Goal: Task Accomplishment & Management: Use online tool/utility

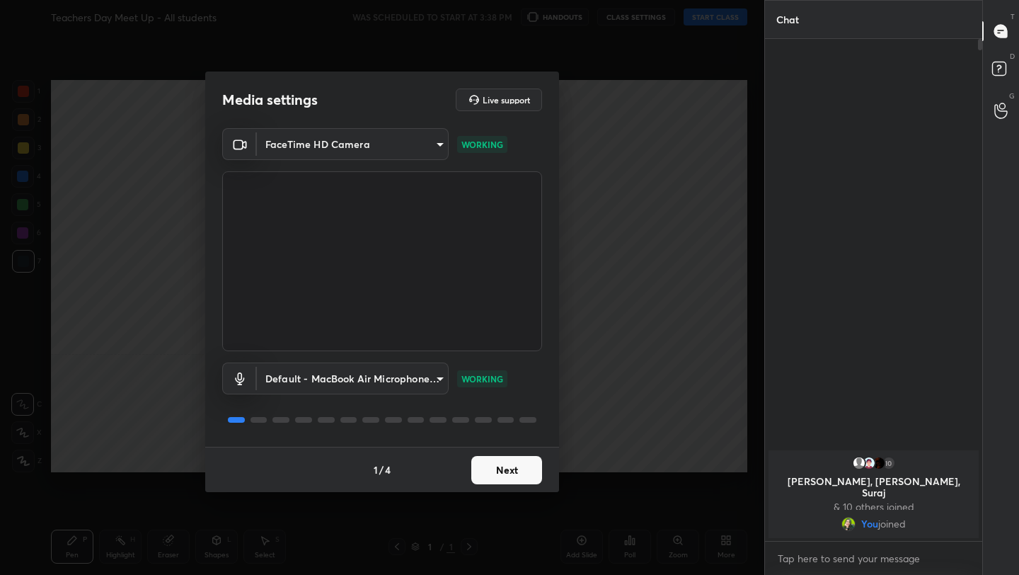
click at [510, 462] on button "Next" at bounding box center [506, 470] width 71 height 28
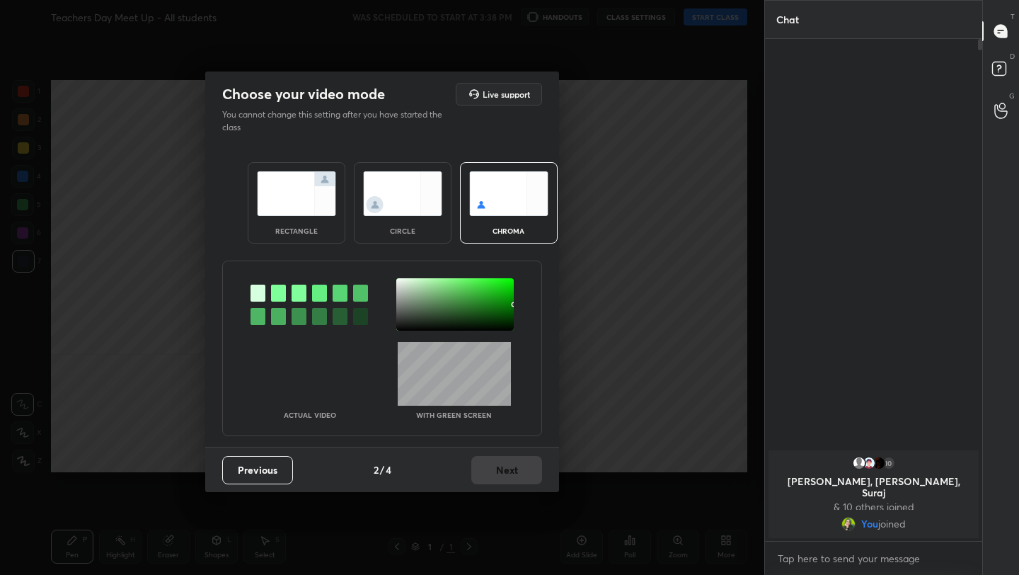
click at [307, 210] on img at bounding box center [296, 193] width 79 height 45
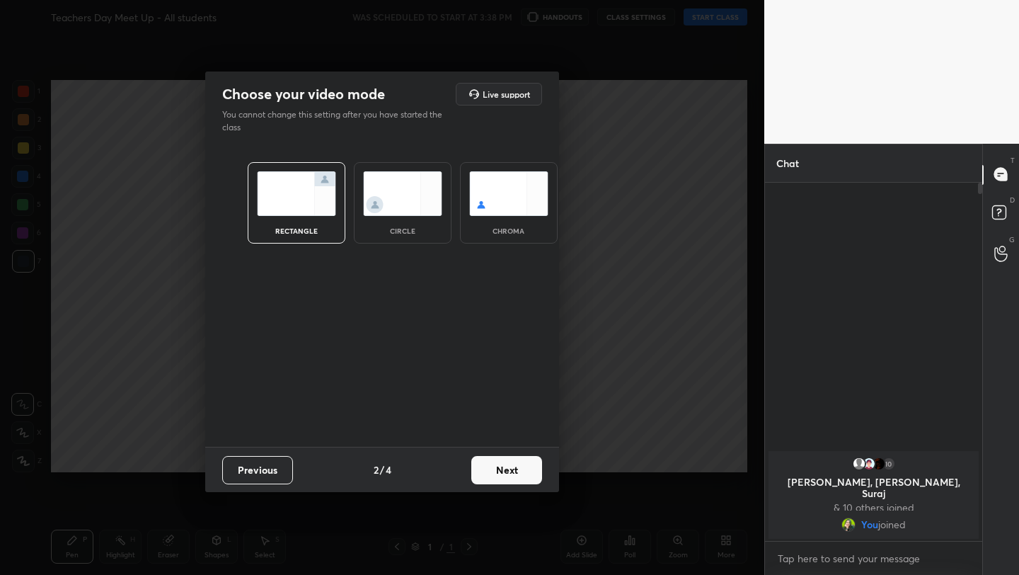
click at [508, 479] on button "Next" at bounding box center [506, 470] width 71 height 28
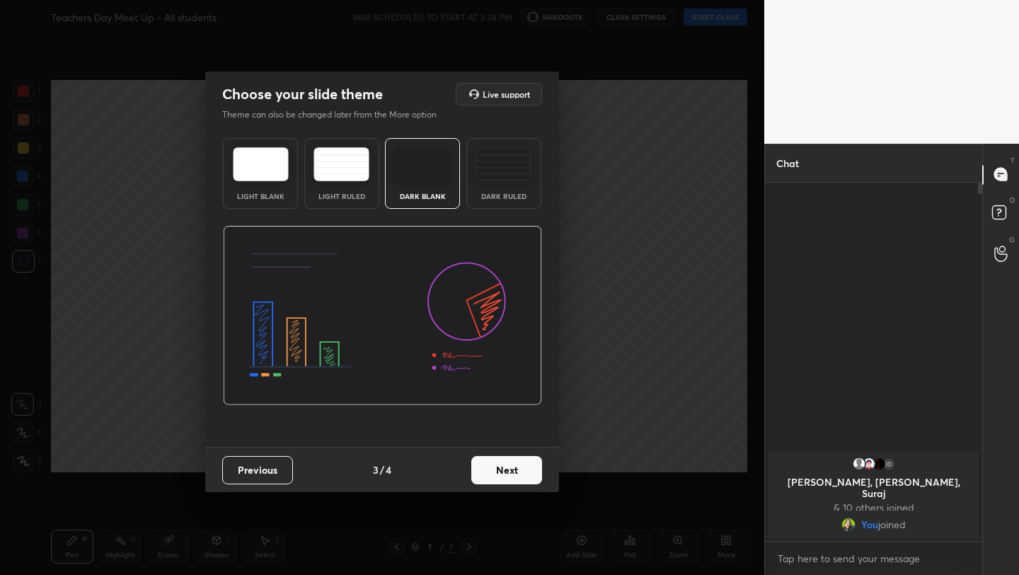
click at [508, 476] on button "Next" at bounding box center [506, 470] width 71 height 28
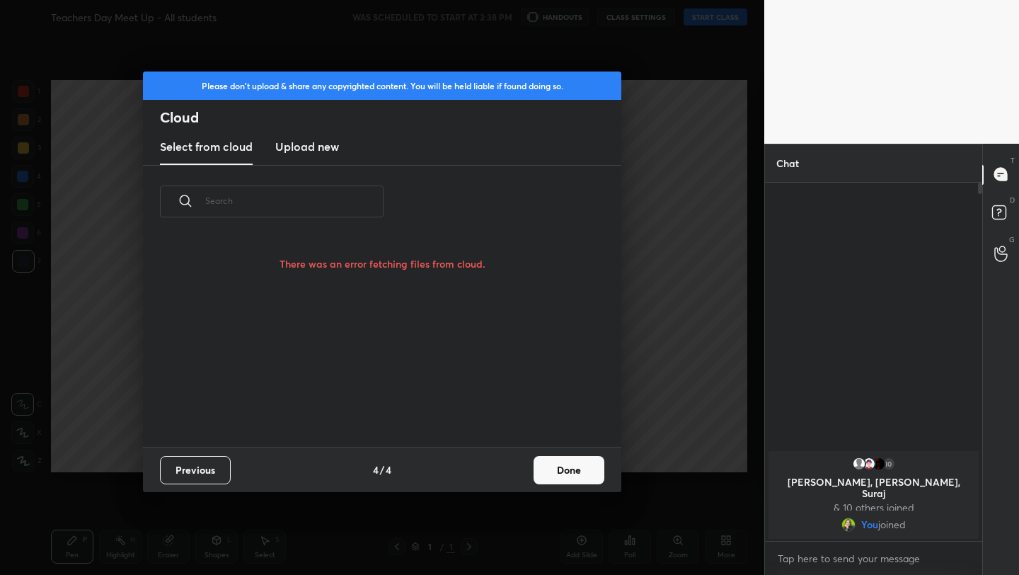
scroll to position [171, 454]
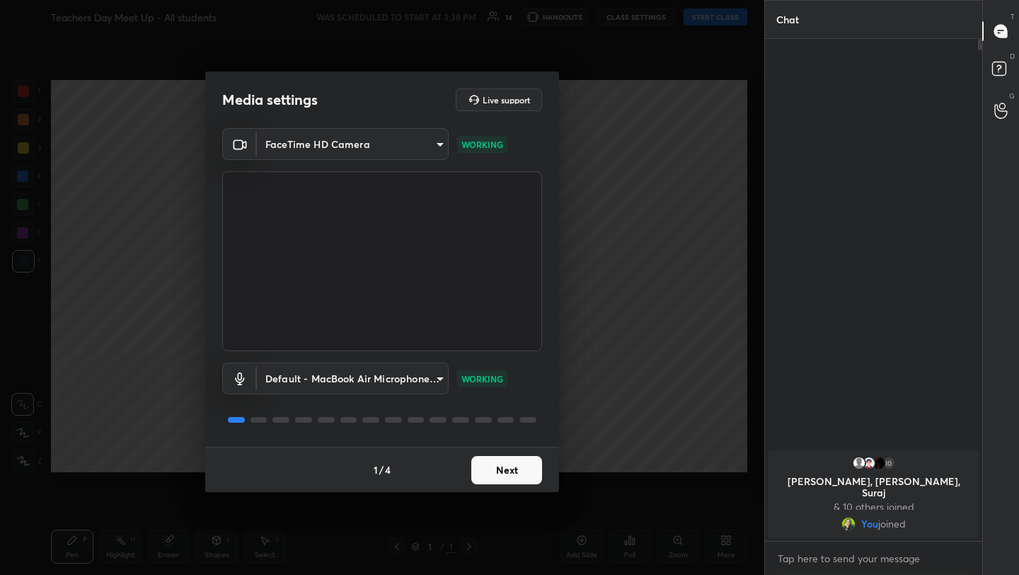
click at [520, 462] on button "Next" at bounding box center [506, 470] width 71 height 28
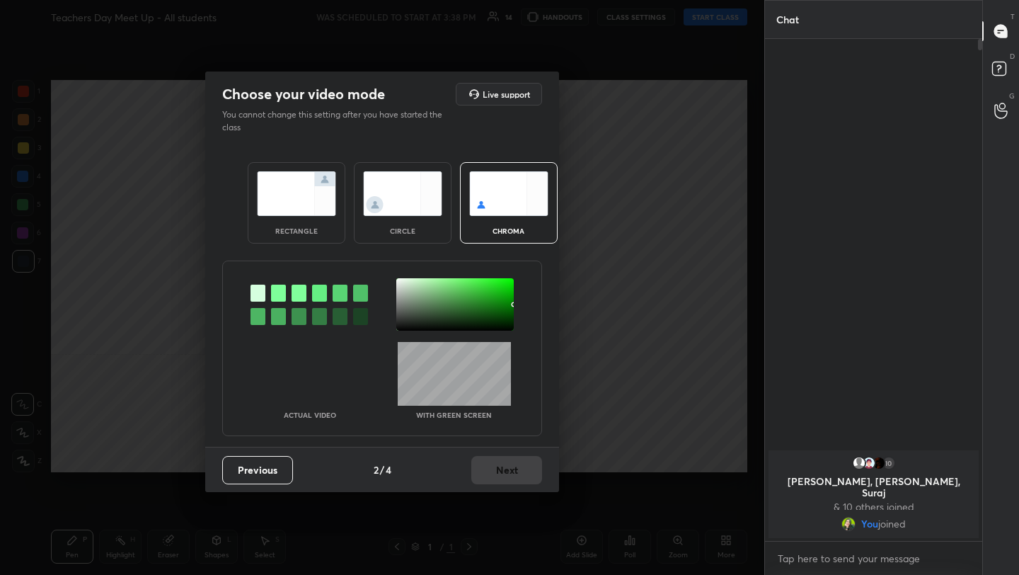
click at [309, 227] on div "rectangle" at bounding box center [296, 230] width 57 height 7
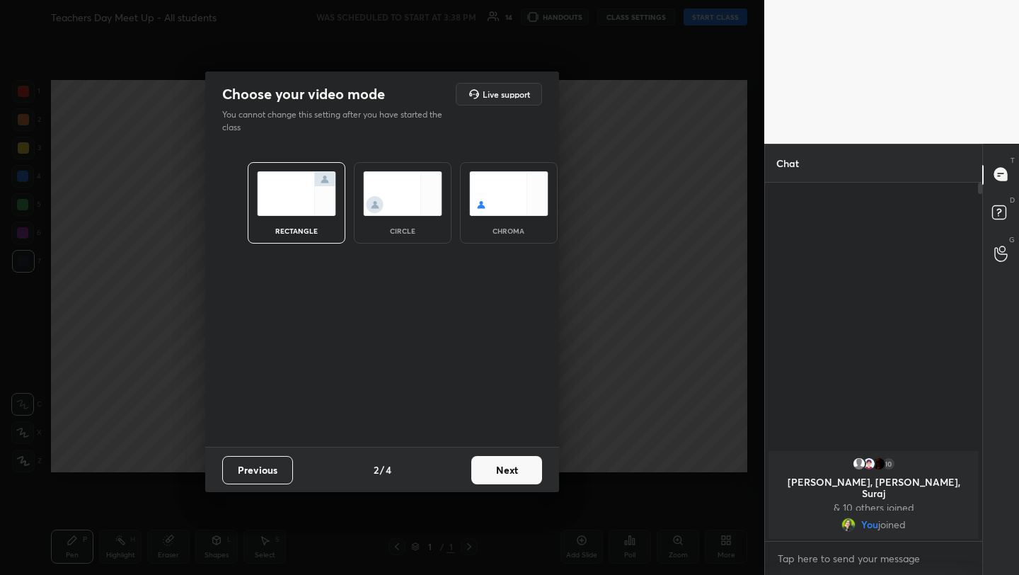
scroll to position [5, 5]
click at [515, 475] on button "Next" at bounding box center [506, 470] width 71 height 28
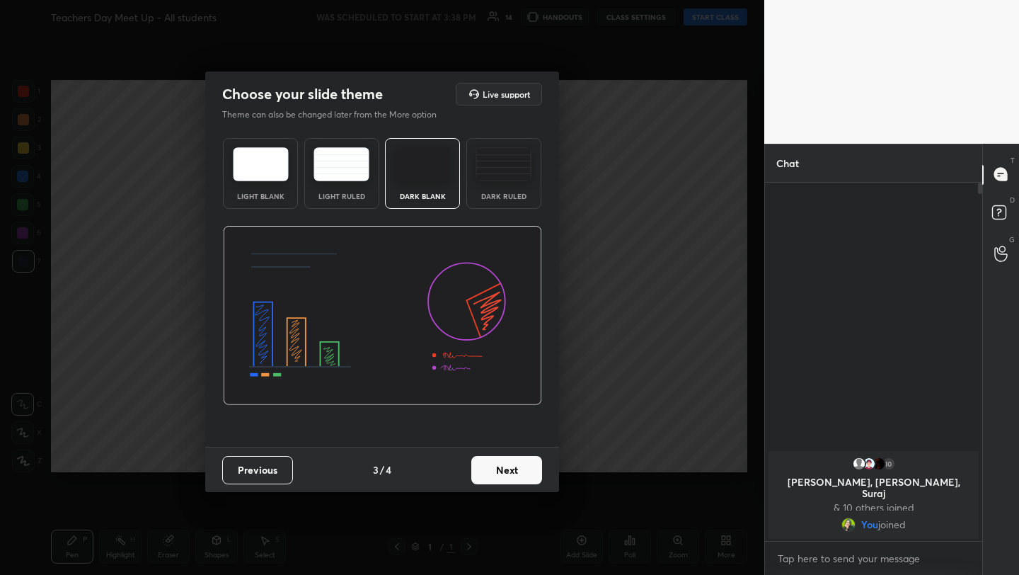
click at [515, 474] on button "Next" at bounding box center [506, 470] width 71 height 28
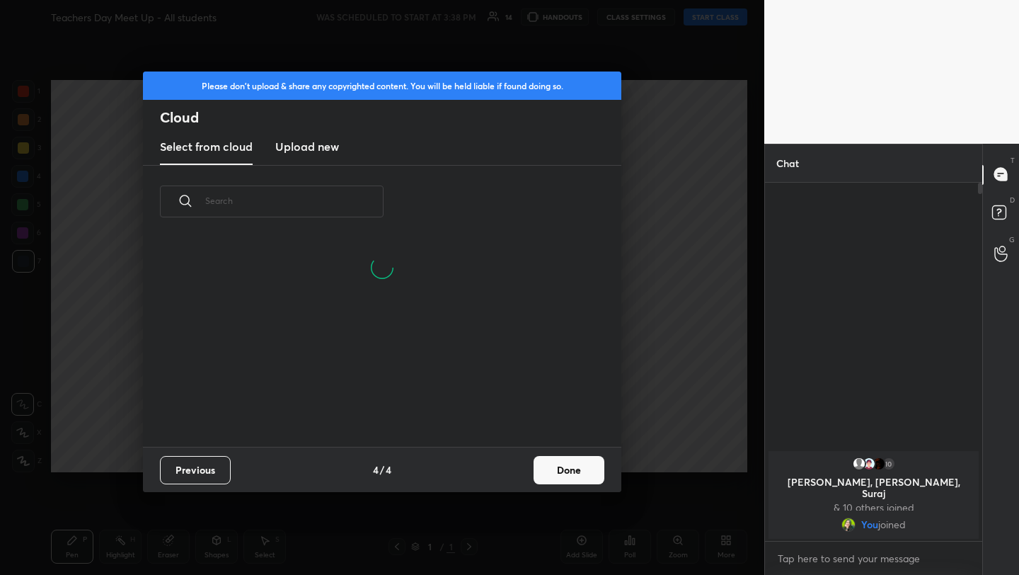
click at [561, 475] on button "Done" at bounding box center [569, 470] width 71 height 28
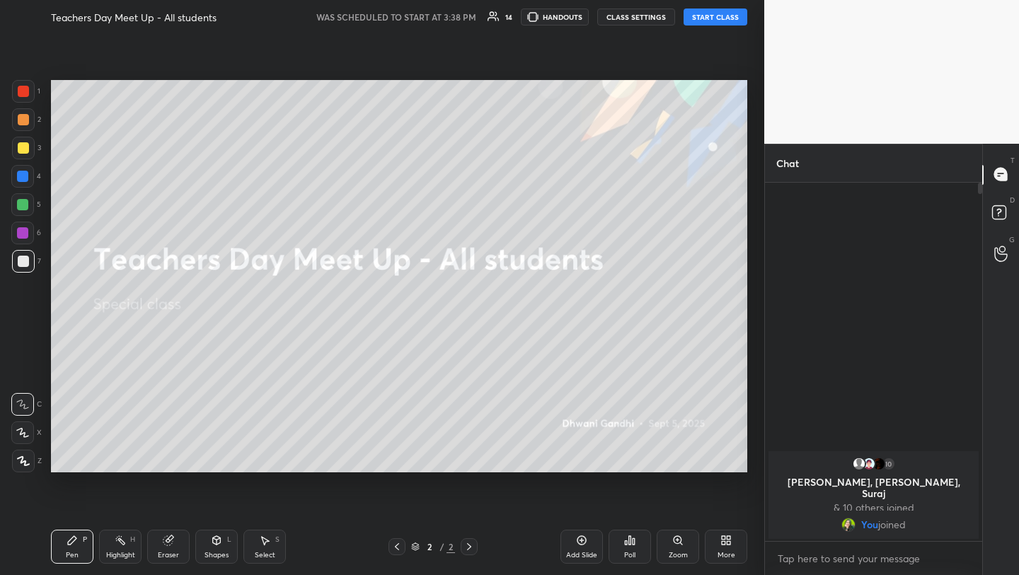
click at [733, 18] on button "START CLASS" at bounding box center [716, 16] width 64 height 17
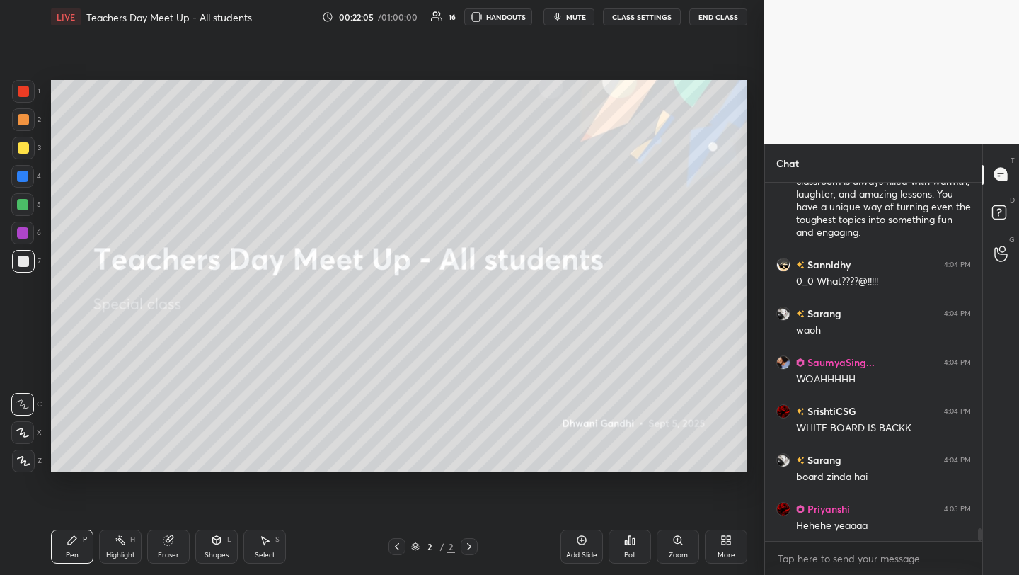
scroll to position [9665, 0]
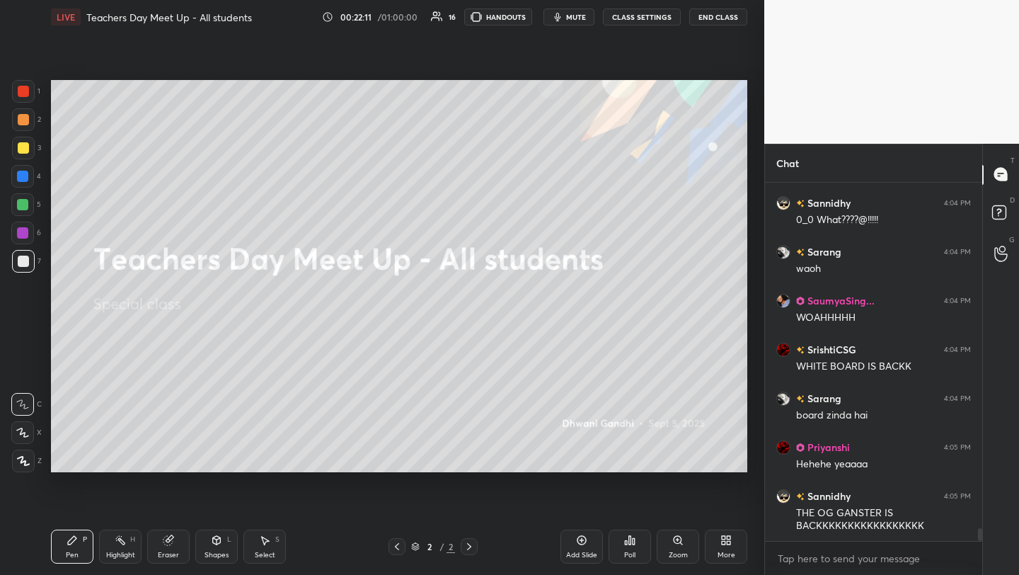
click at [842, 367] on div "WHITE BOARD IS BACKK" at bounding box center [883, 367] width 175 height 14
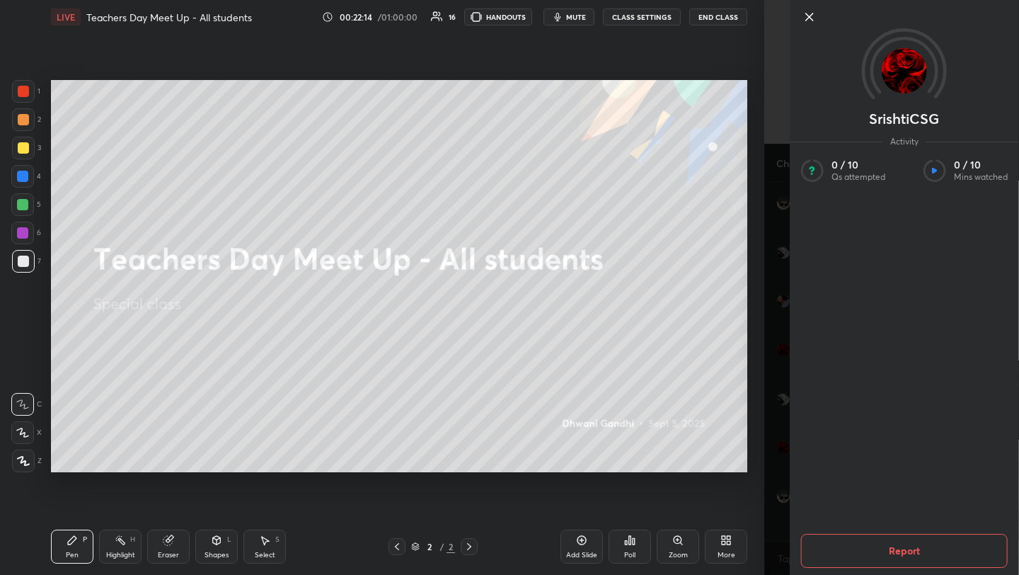
scroll to position [9714, 0]
click at [814, 13] on icon at bounding box center [809, 16] width 17 height 17
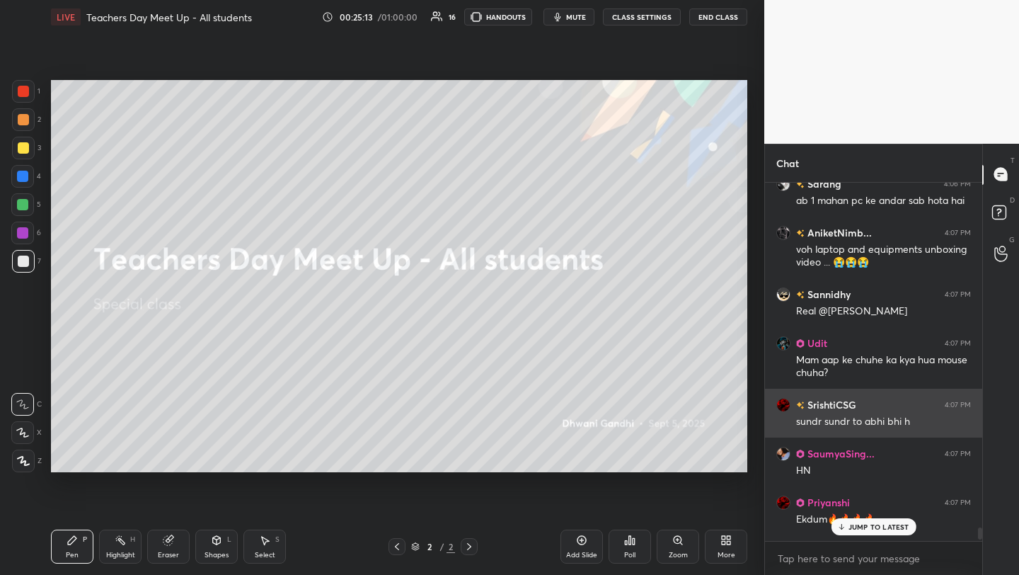
scroll to position [10468, 0]
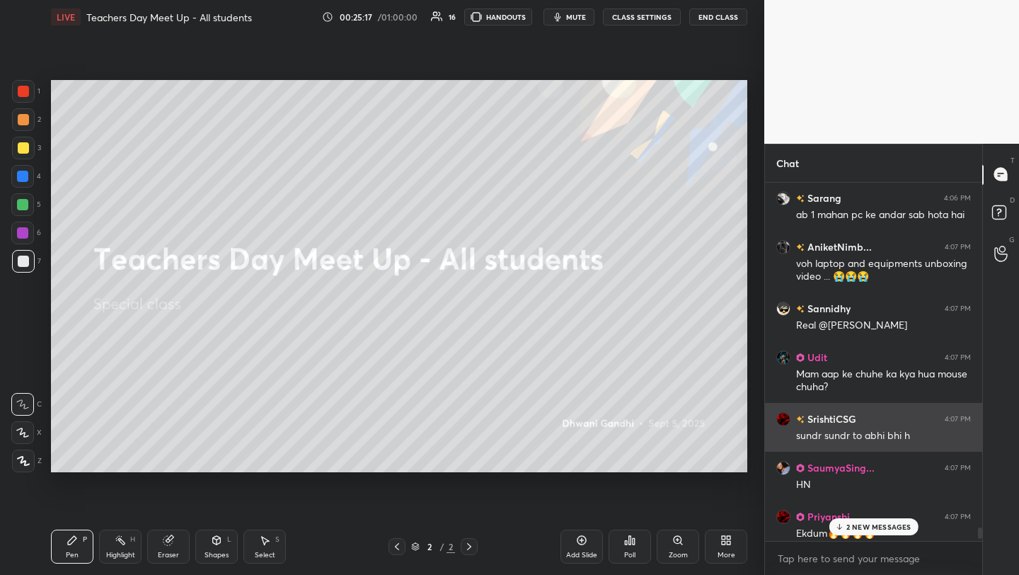
click at [806, 437] on div "sundr sundr to abhi bhi h" at bounding box center [883, 436] width 175 height 14
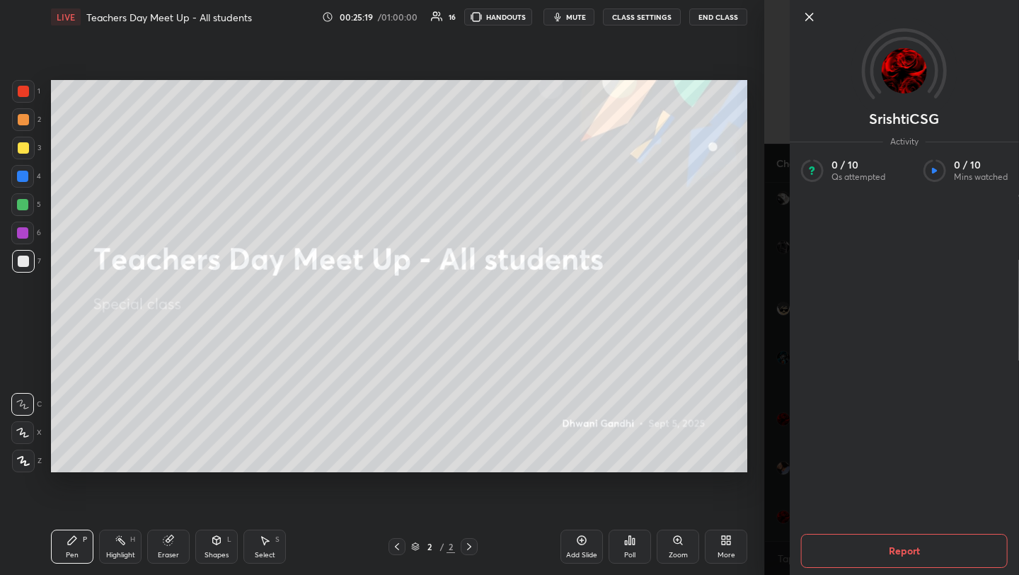
click at [811, 16] on icon at bounding box center [809, 16] width 17 height 17
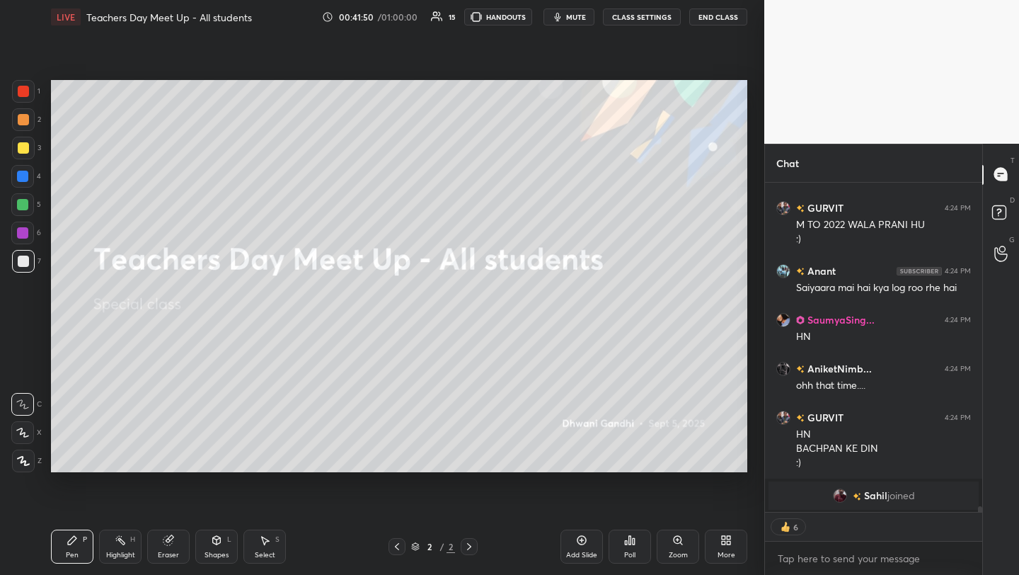
scroll to position [15288, 0]
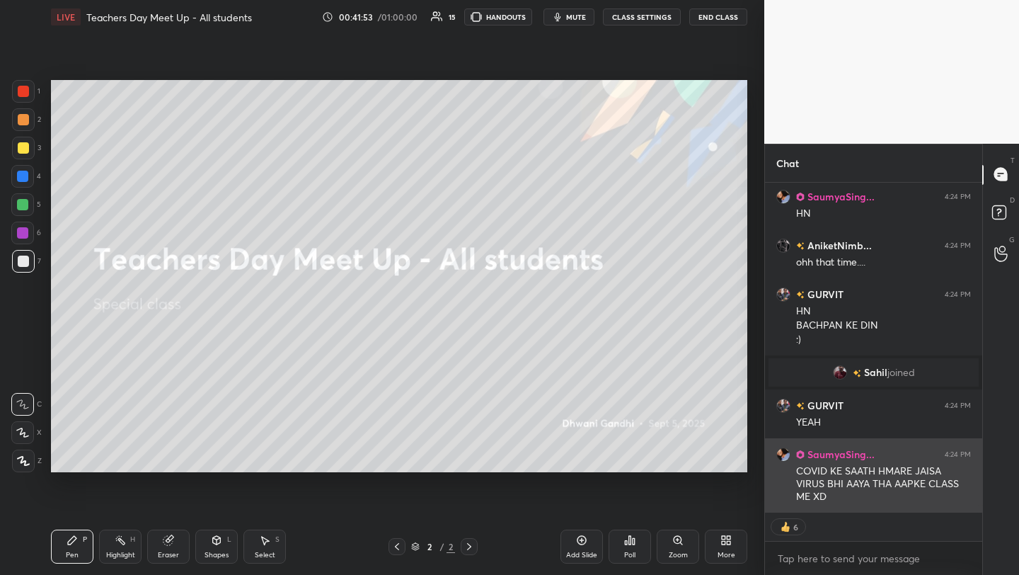
scroll to position [15411, 0]
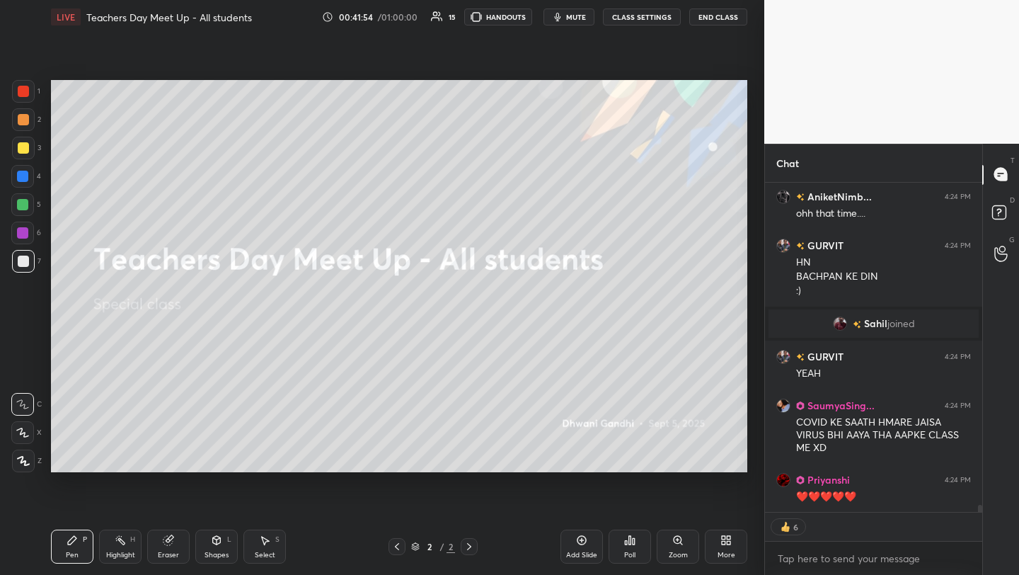
click at [833, 330] on div "grid" at bounding box center [843, 323] width 20 height 14
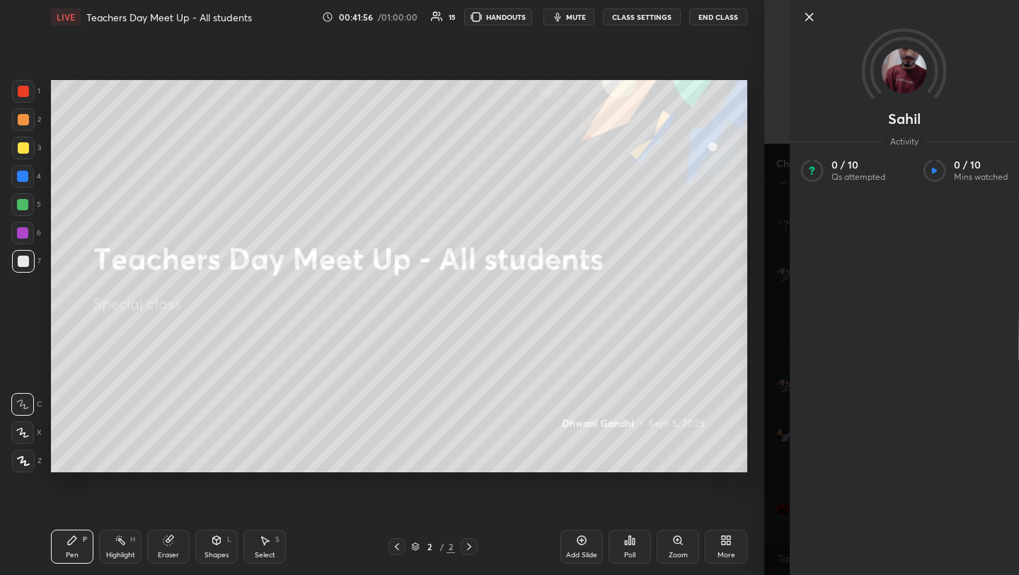
scroll to position [15444, 0]
click at [811, 23] on icon at bounding box center [809, 16] width 17 height 17
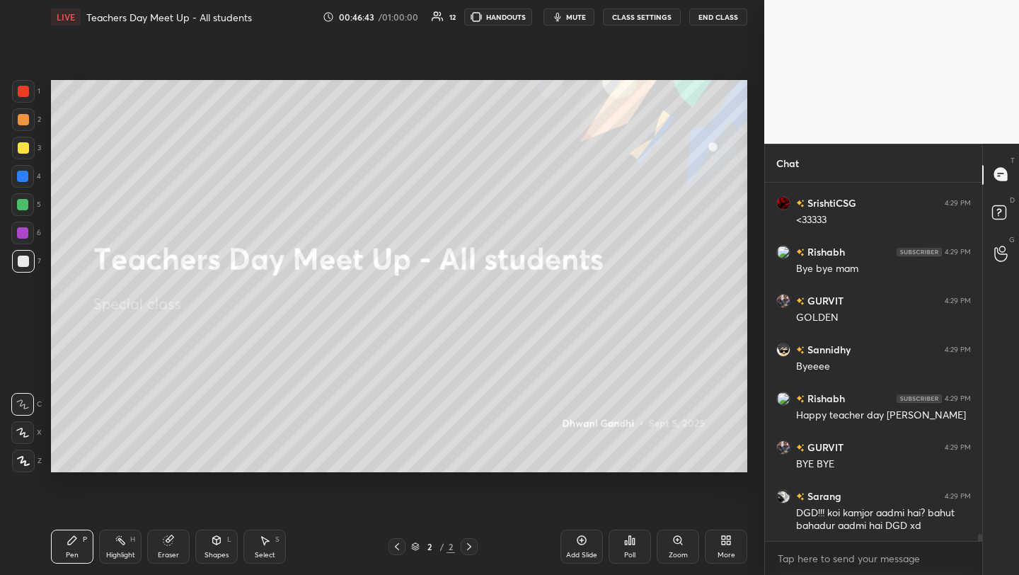
scroll to position [18375, 0]
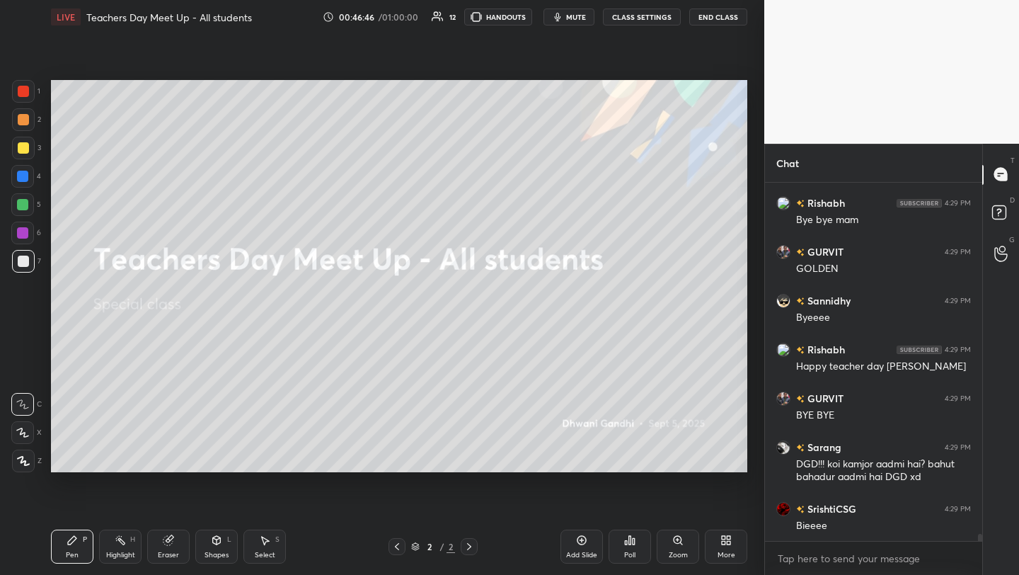
click at [733, 23] on button "End Class" at bounding box center [718, 16] width 58 height 17
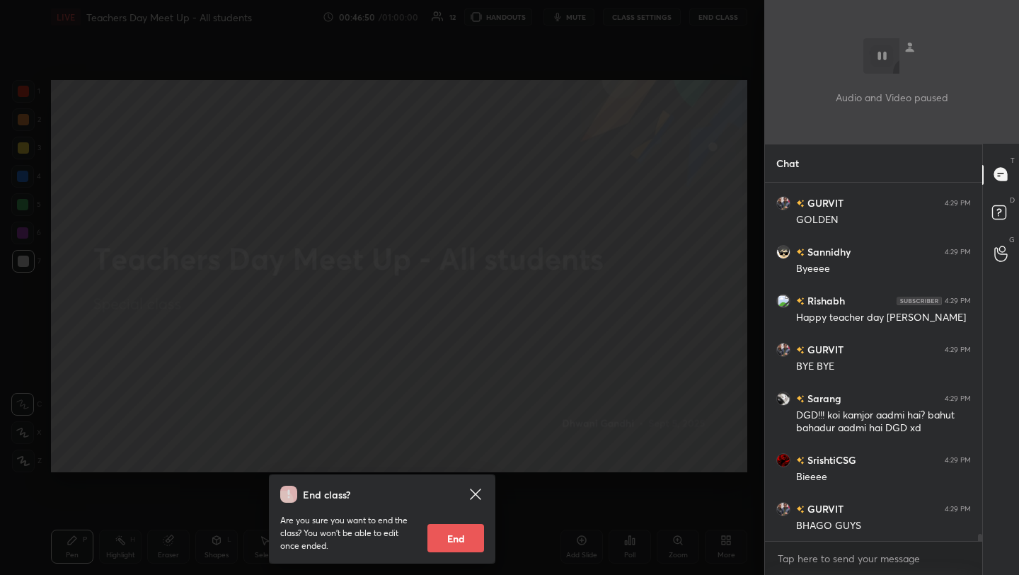
scroll to position [18473, 0]
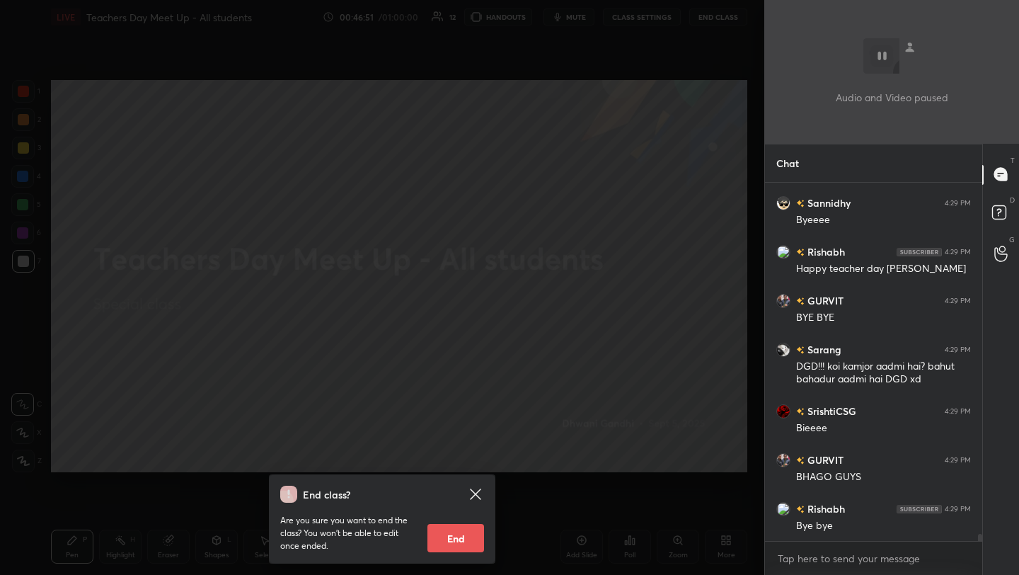
click at [471, 493] on icon at bounding box center [475, 494] width 17 height 17
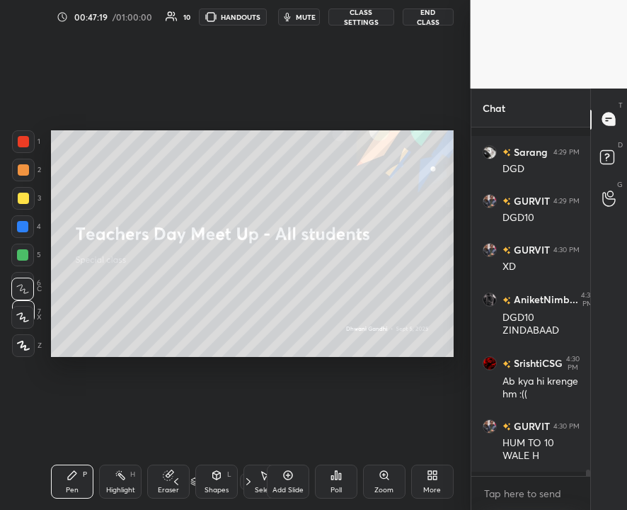
scroll to position [18602, 0]
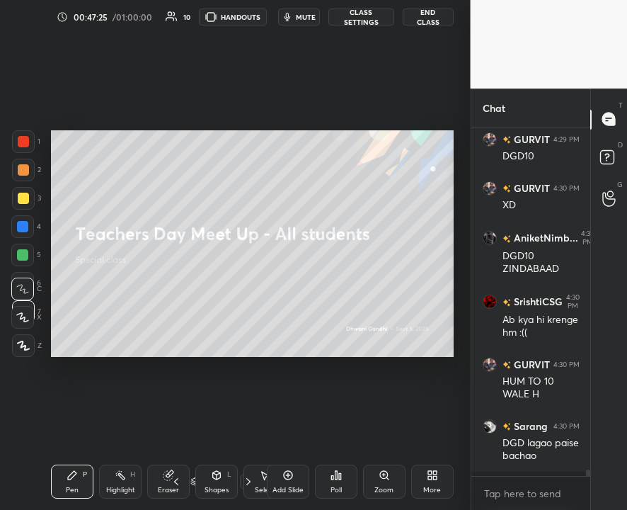
click at [431, 476] on icon at bounding box center [430, 478] width 4 height 4
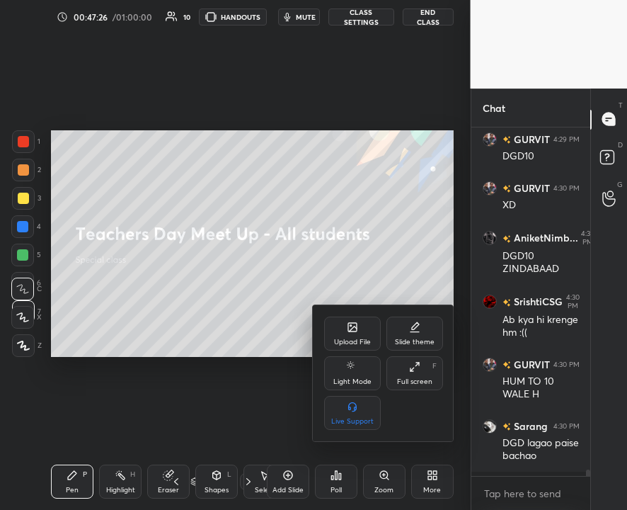
click at [341, 332] on div "Upload File" at bounding box center [352, 333] width 57 height 34
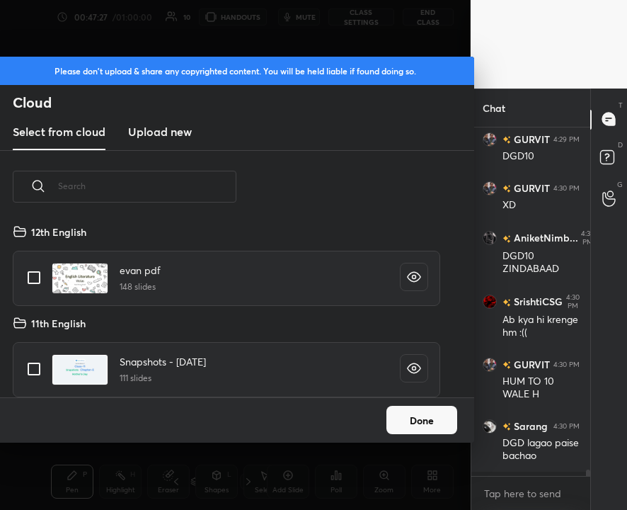
scroll to position [18676, 0]
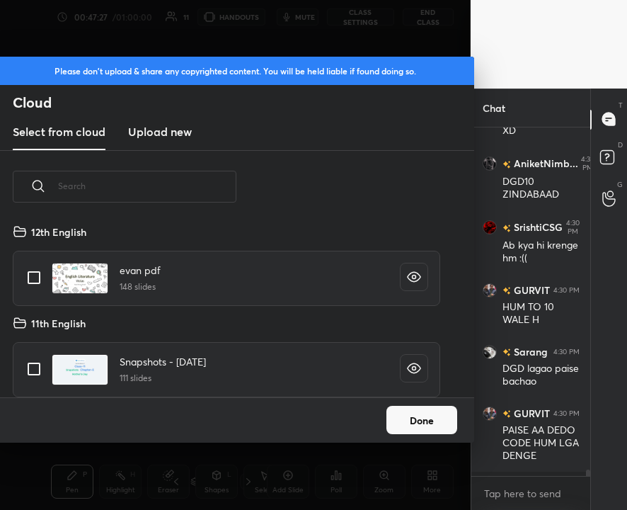
click at [162, 142] on new "Upload new" at bounding box center [160, 132] width 64 height 35
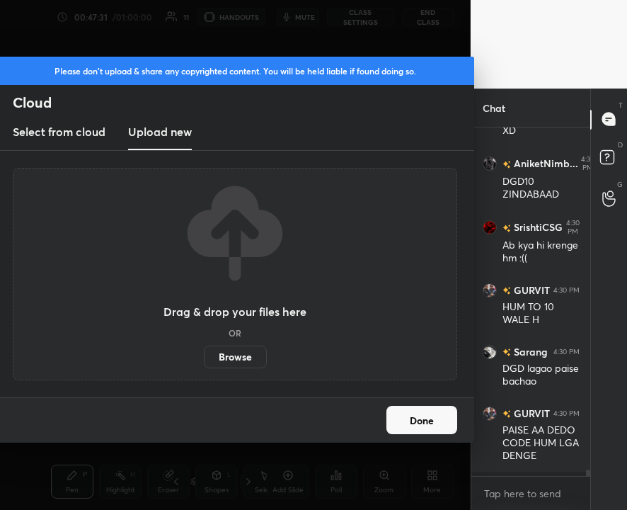
click at [236, 348] on label "Browse" at bounding box center [235, 356] width 63 height 23
click at [204, 348] on input "Browse" at bounding box center [204, 356] width 0 height 23
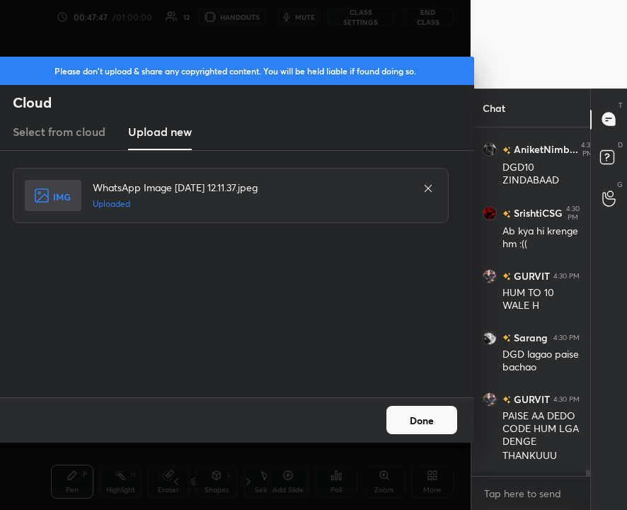
click at [433, 433] on button "Done" at bounding box center [422, 420] width 71 height 28
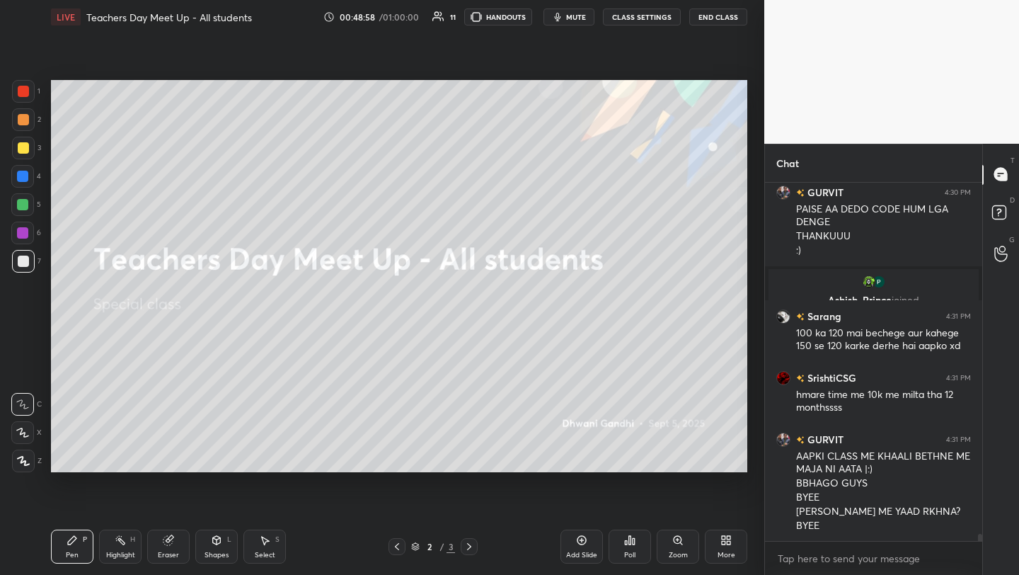
scroll to position [18216, 0]
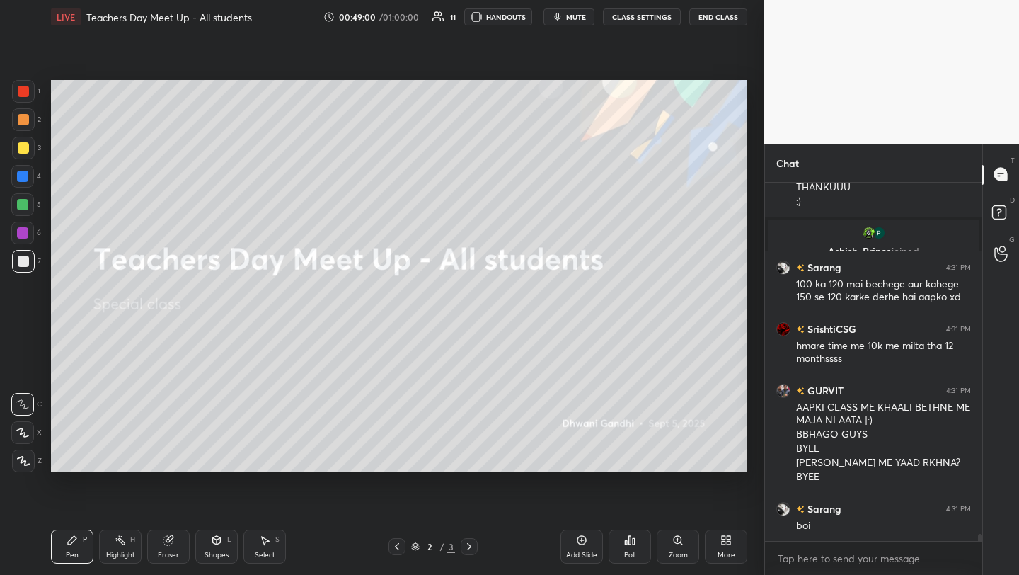
click at [732, 20] on button "End Class" at bounding box center [718, 16] width 58 height 17
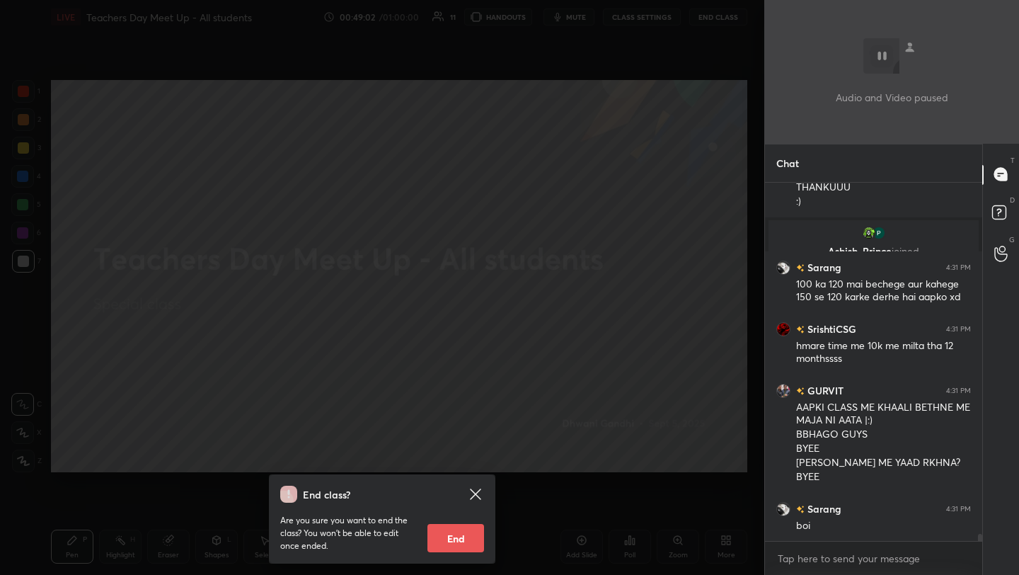
click at [466, 540] on button "End" at bounding box center [456, 538] width 57 height 28
type textarea "x"
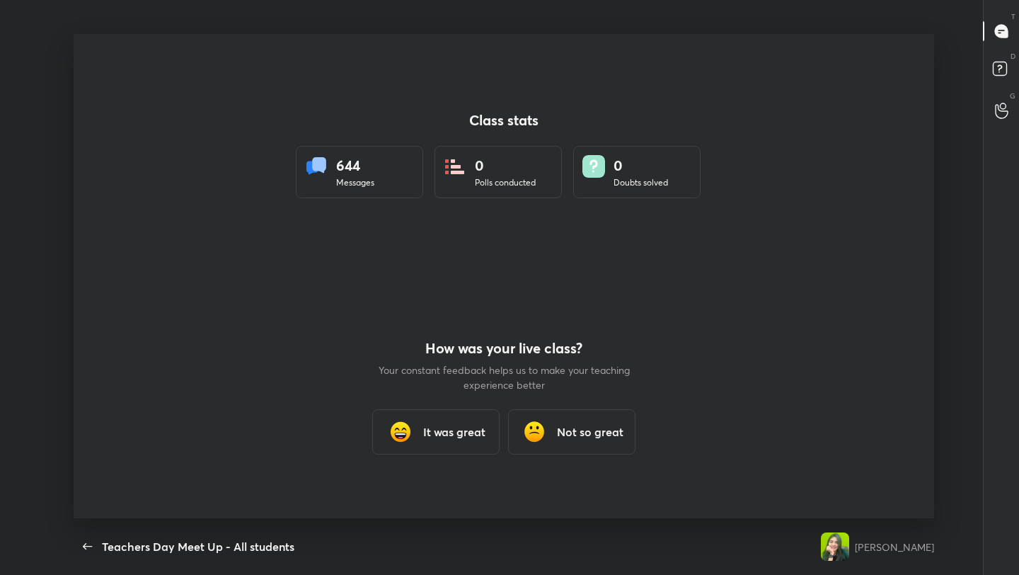
scroll to position [484, 1008]
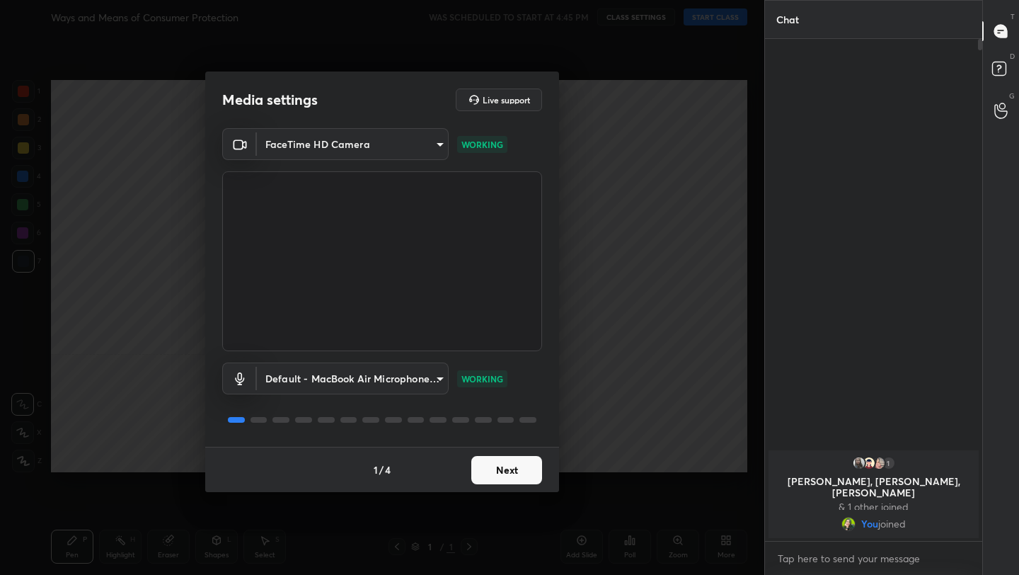
click at [508, 470] on button "Next" at bounding box center [506, 470] width 71 height 28
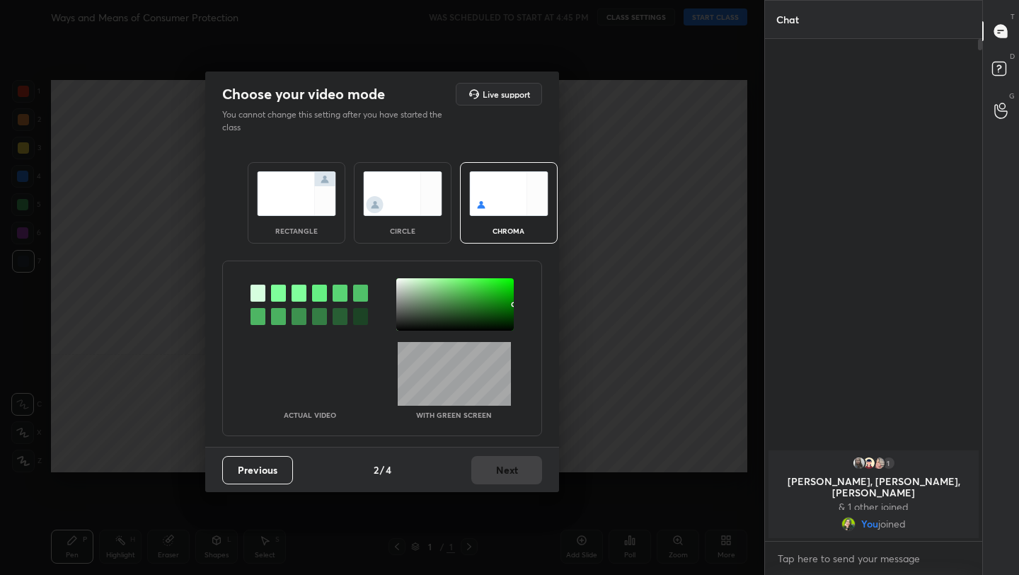
click at [297, 202] on img at bounding box center [296, 193] width 79 height 45
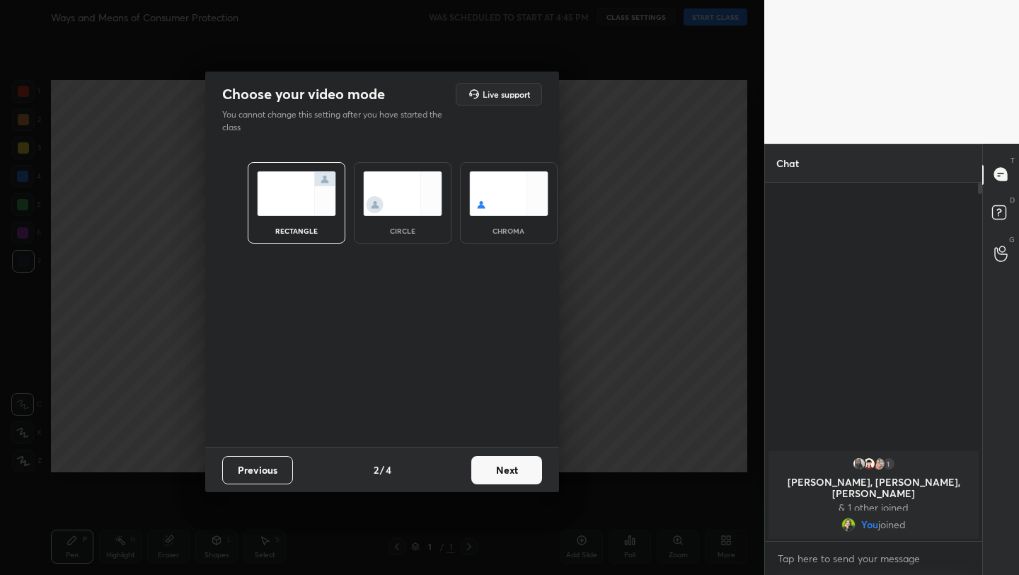
click at [502, 473] on button "Next" at bounding box center [506, 470] width 71 height 28
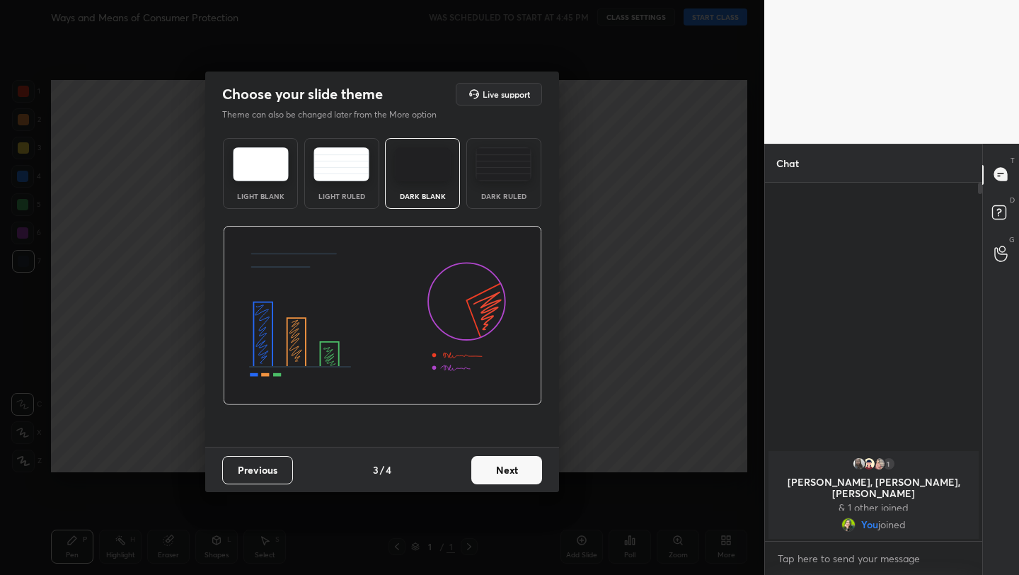
click at [502, 473] on button "Next" at bounding box center [506, 470] width 71 height 28
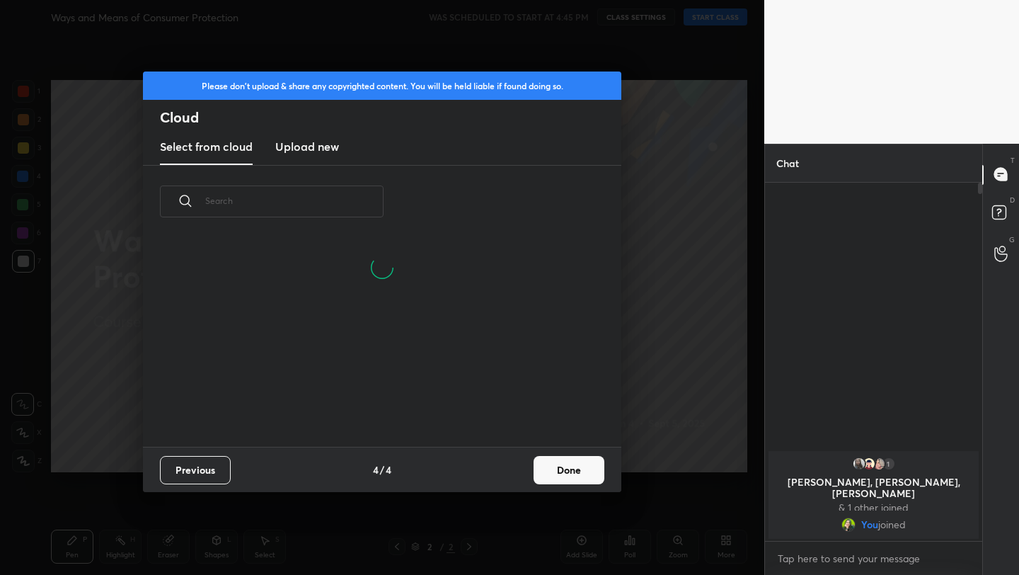
scroll to position [209, 454]
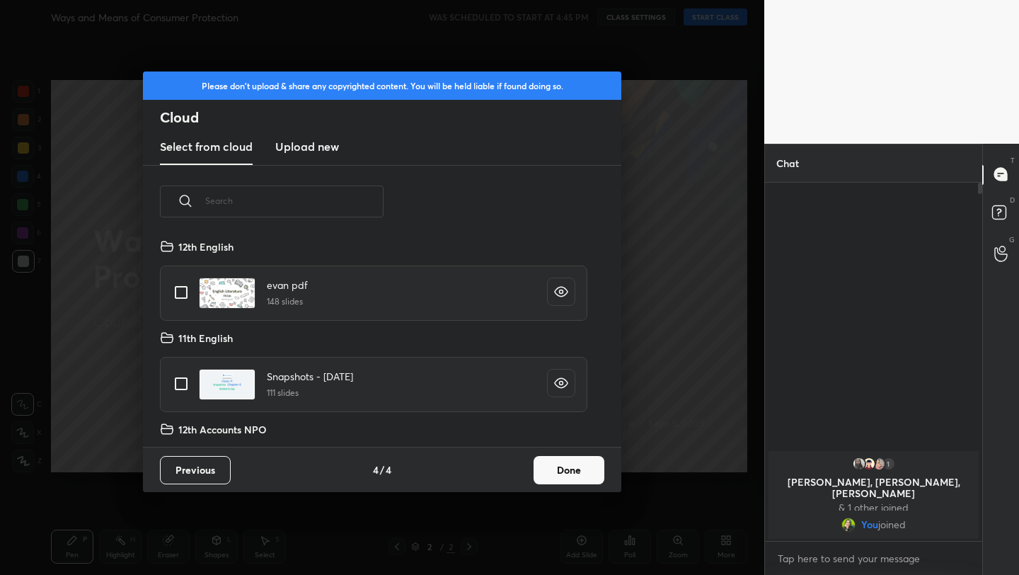
click at [562, 475] on button "Done" at bounding box center [569, 470] width 71 height 28
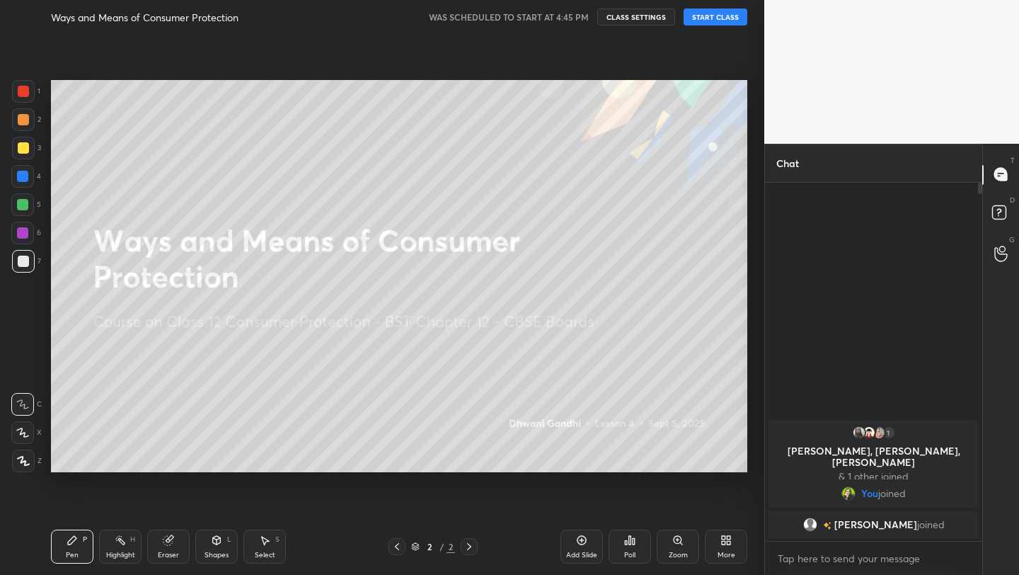
click at [712, 23] on button "START CLASS" at bounding box center [716, 16] width 64 height 17
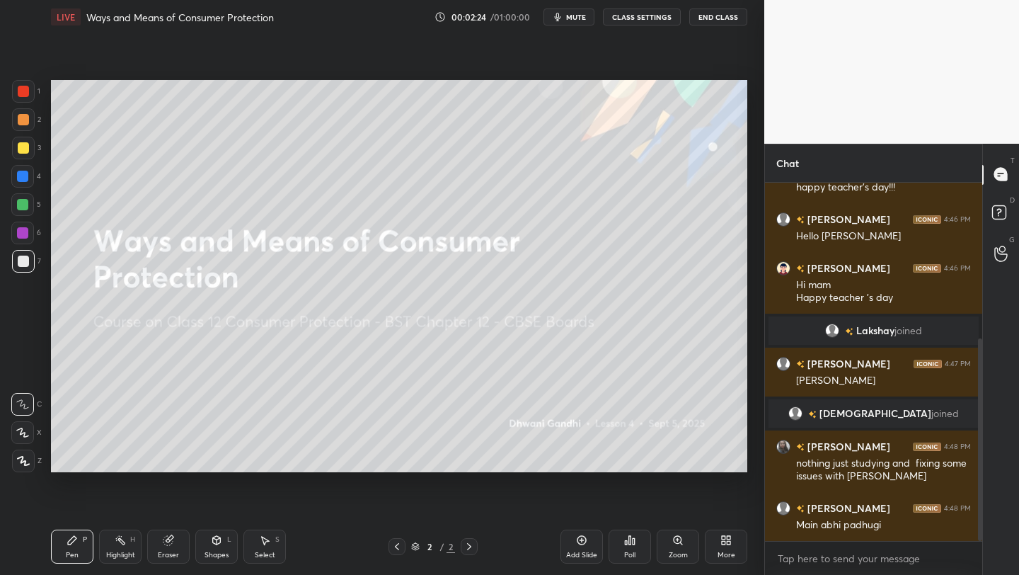
scroll to position [326, 0]
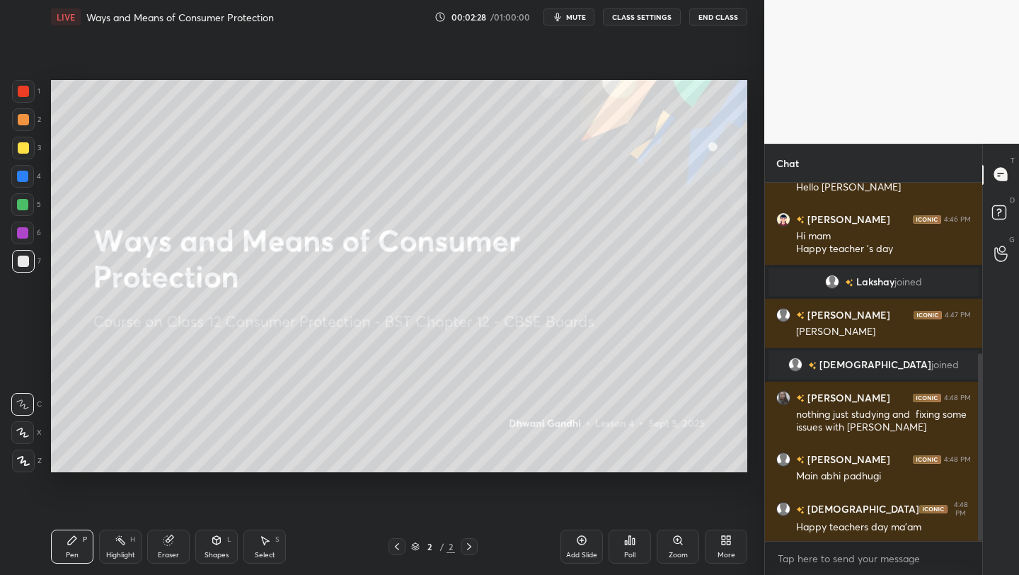
click at [716, 549] on div "More" at bounding box center [726, 547] width 42 height 34
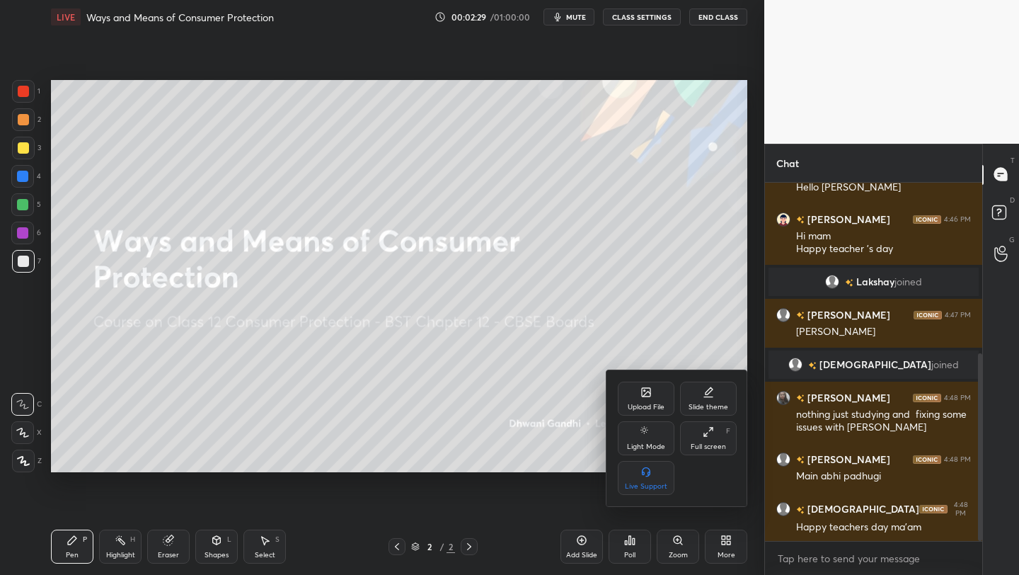
click at [660, 408] on div "Upload File" at bounding box center [646, 407] width 37 height 7
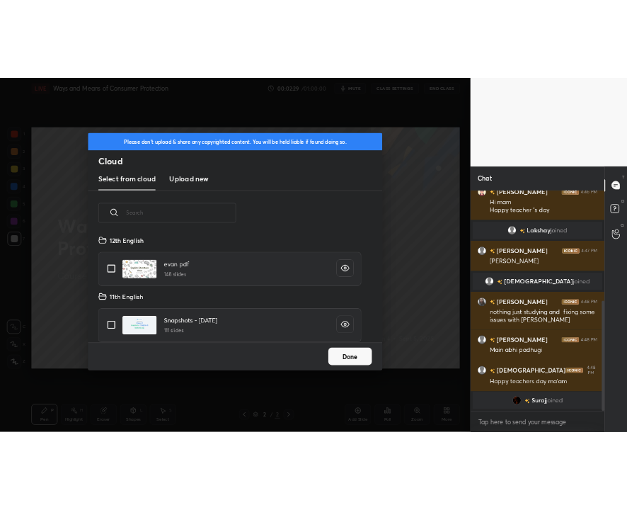
scroll to position [174, 454]
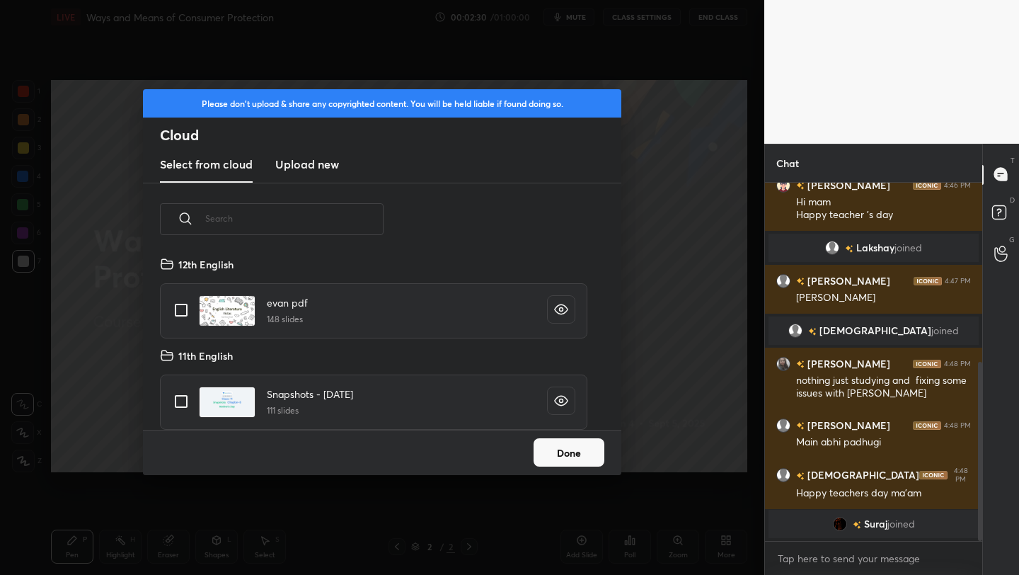
click at [307, 176] on new "Upload new" at bounding box center [307, 164] width 64 height 35
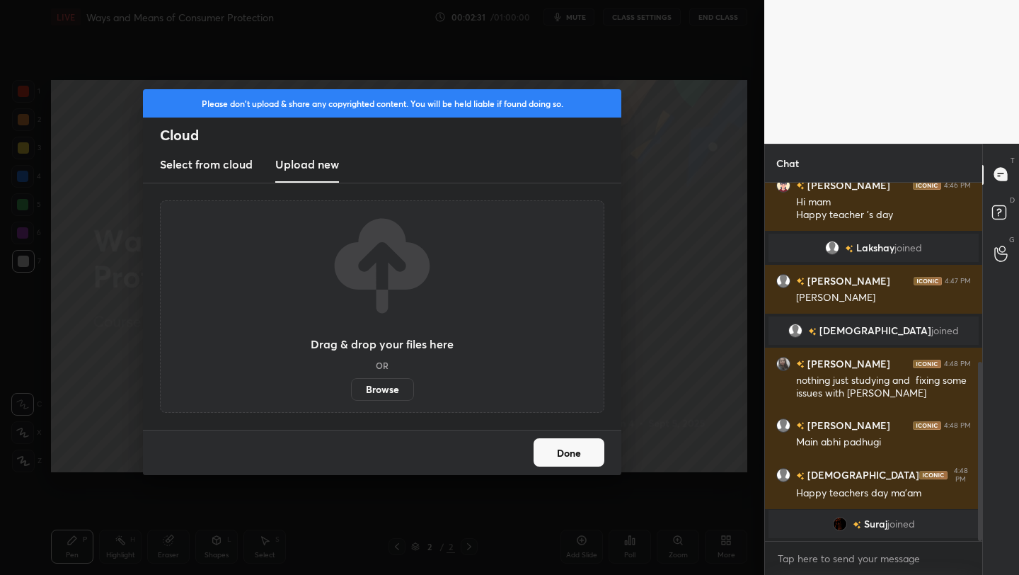
click at [370, 395] on label "Browse" at bounding box center [382, 389] width 63 height 23
click at [351, 395] on input "Browse" at bounding box center [351, 389] width 0 height 23
click at [390, 393] on label "Browse" at bounding box center [382, 389] width 63 height 23
click at [351, 393] on input "Browse" at bounding box center [351, 389] width 0 height 23
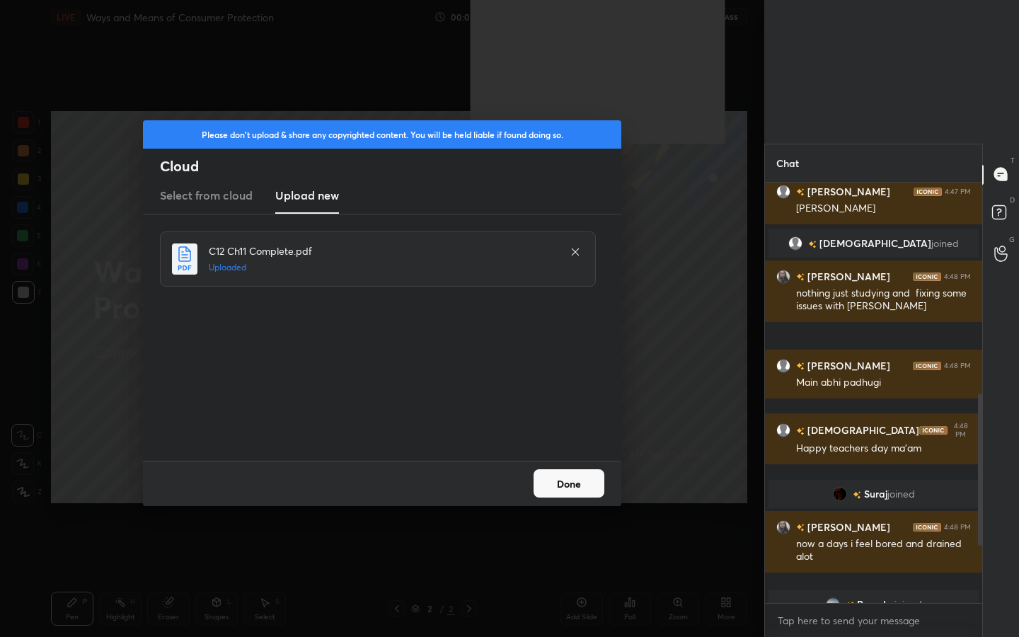
scroll to position [416, 213]
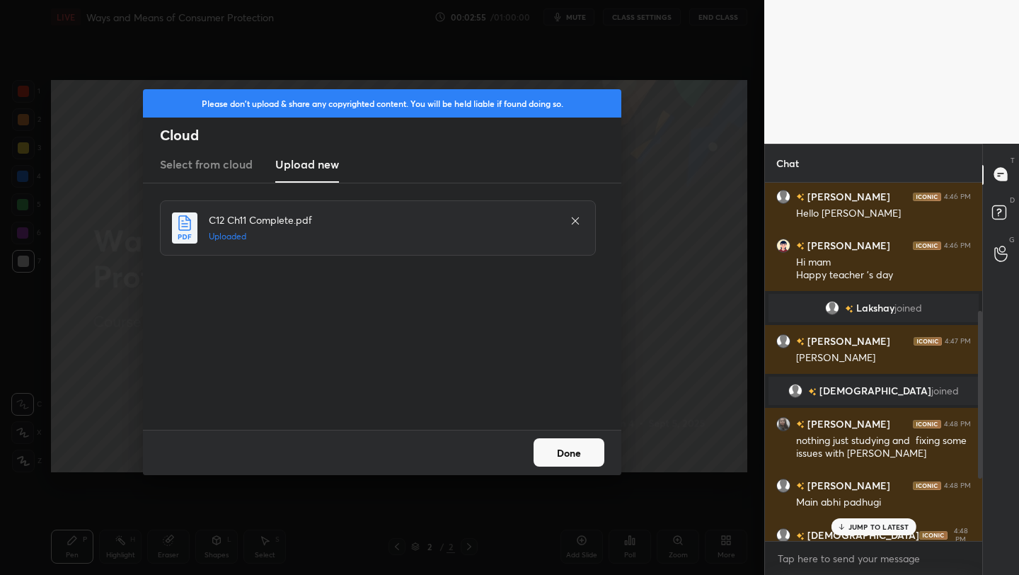
click at [580, 459] on button "Done" at bounding box center [569, 452] width 71 height 28
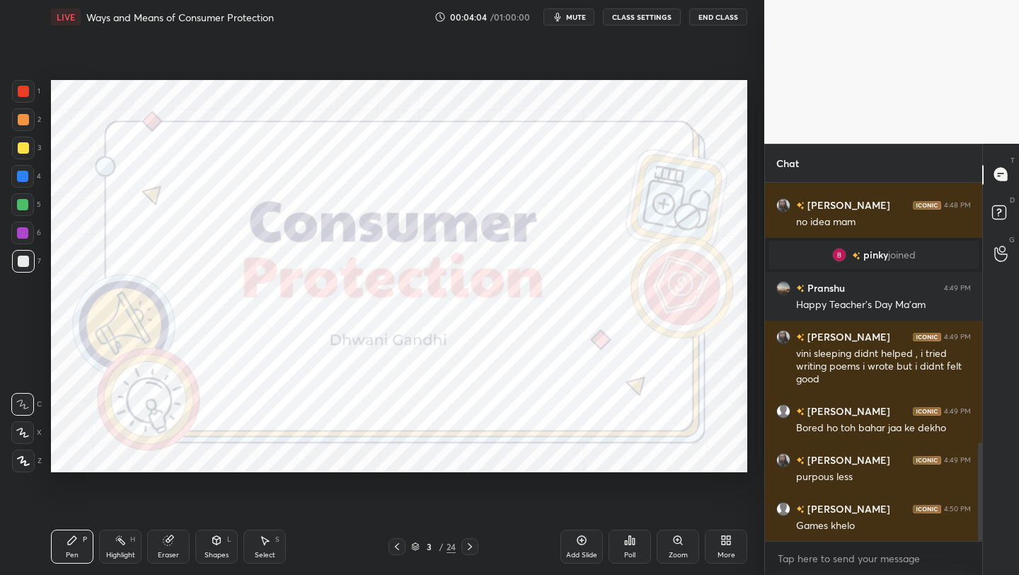
scroll to position [954, 0]
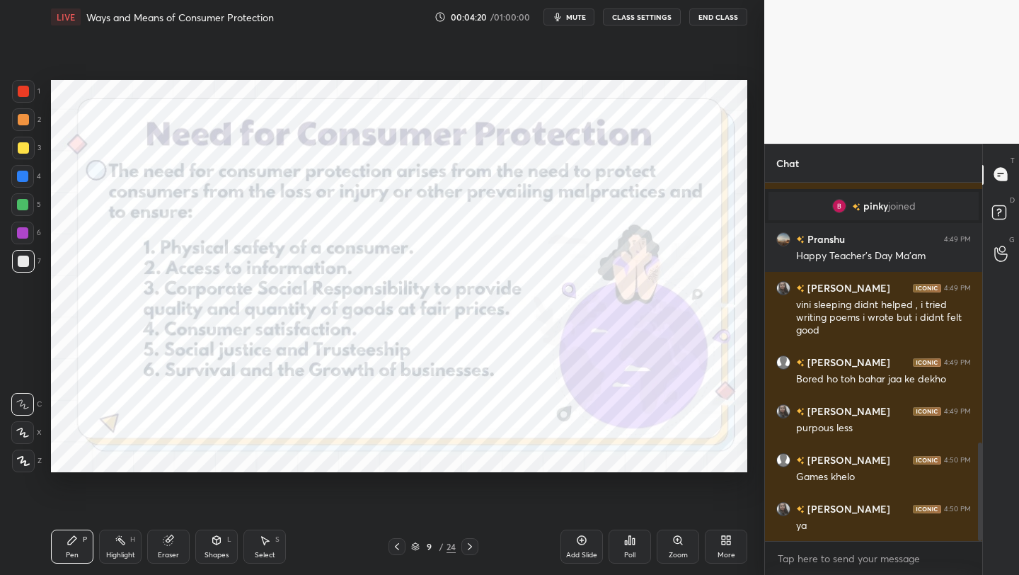
click at [413, 550] on icon at bounding box center [415, 546] width 8 height 8
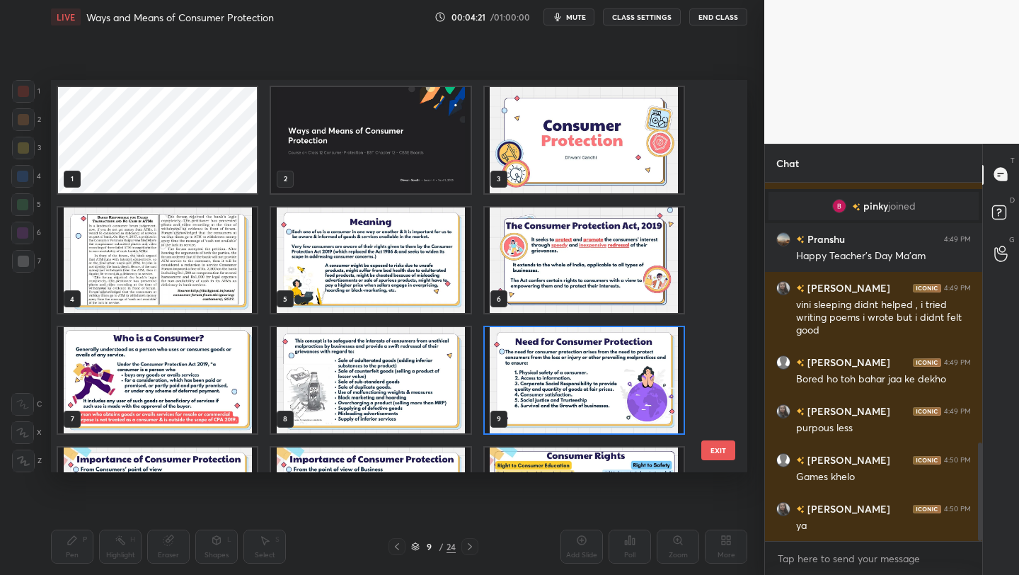
scroll to position [568, 0]
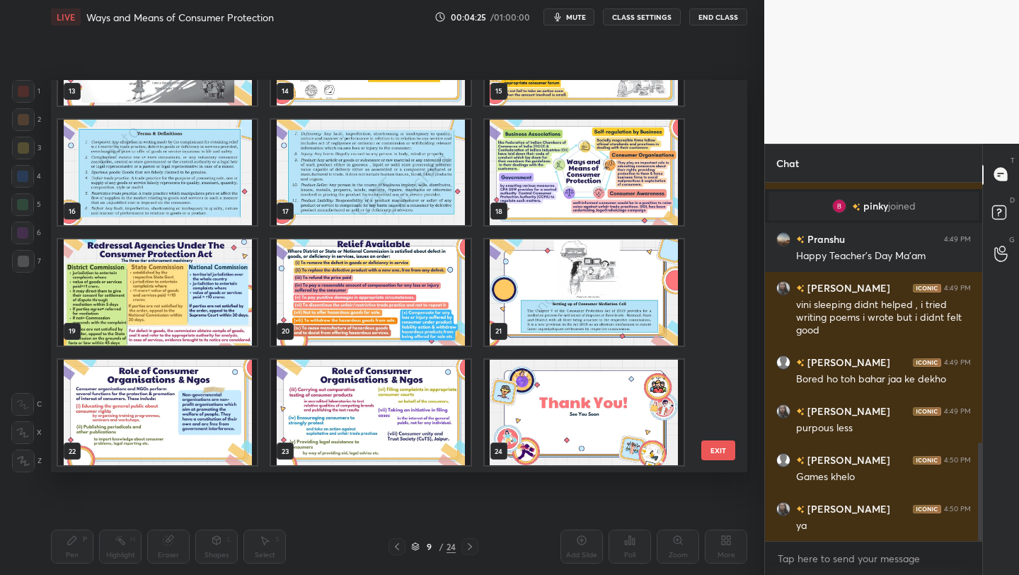
click at [549, 175] on img "grid" at bounding box center [584, 173] width 199 height 106
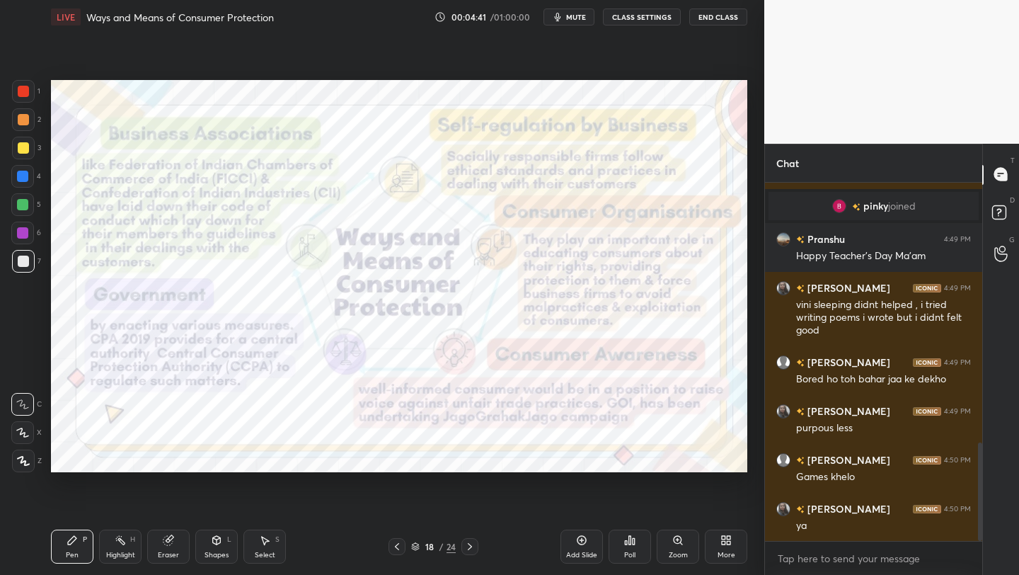
scroll to position [968, 0]
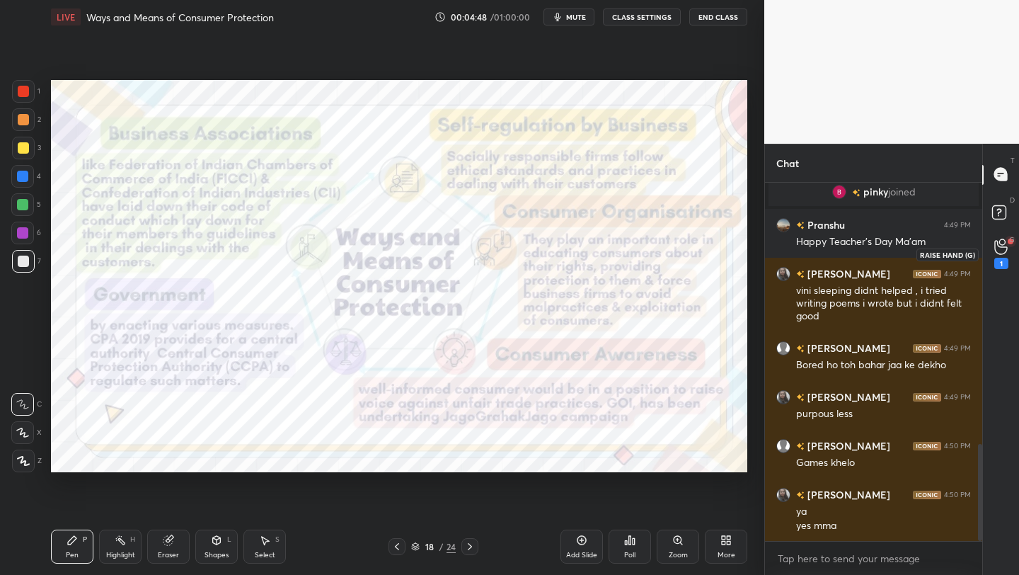
click at [1007, 243] on icon at bounding box center [1001, 247] width 13 height 16
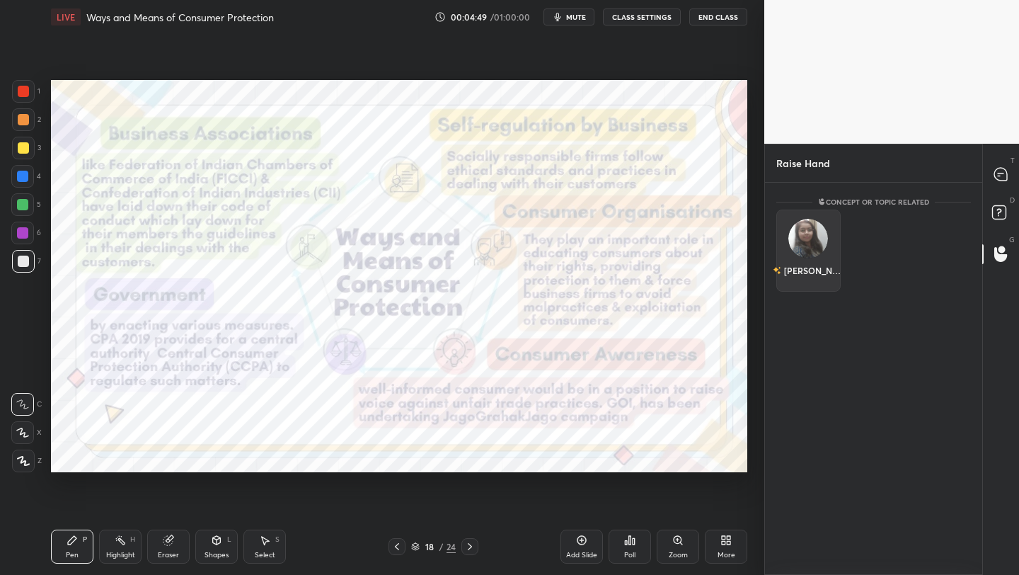
click at [808, 244] on img "grid" at bounding box center [809, 239] width 40 height 40
click at [808, 285] on button "INVITE" at bounding box center [809, 280] width 52 height 18
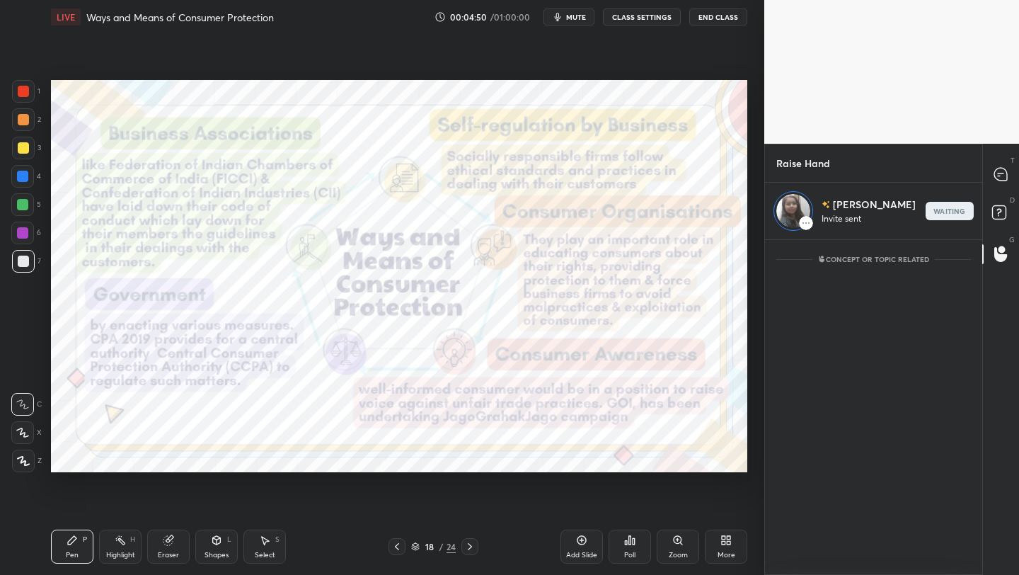
scroll to position [331, 213]
click at [1002, 182] on div at bounding box center [1002, 174] width 28 height 25
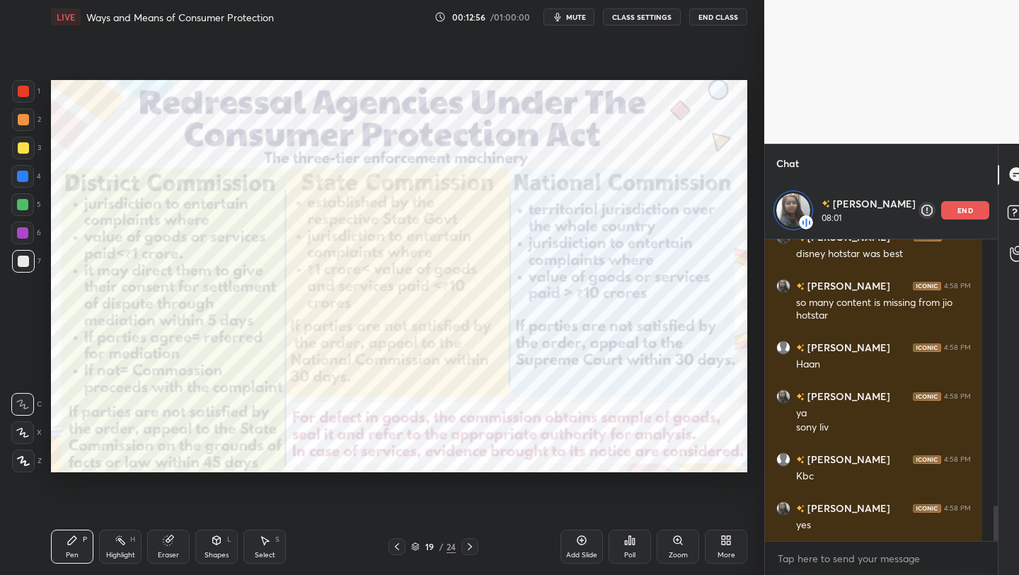
scroll to position [2345, 0]
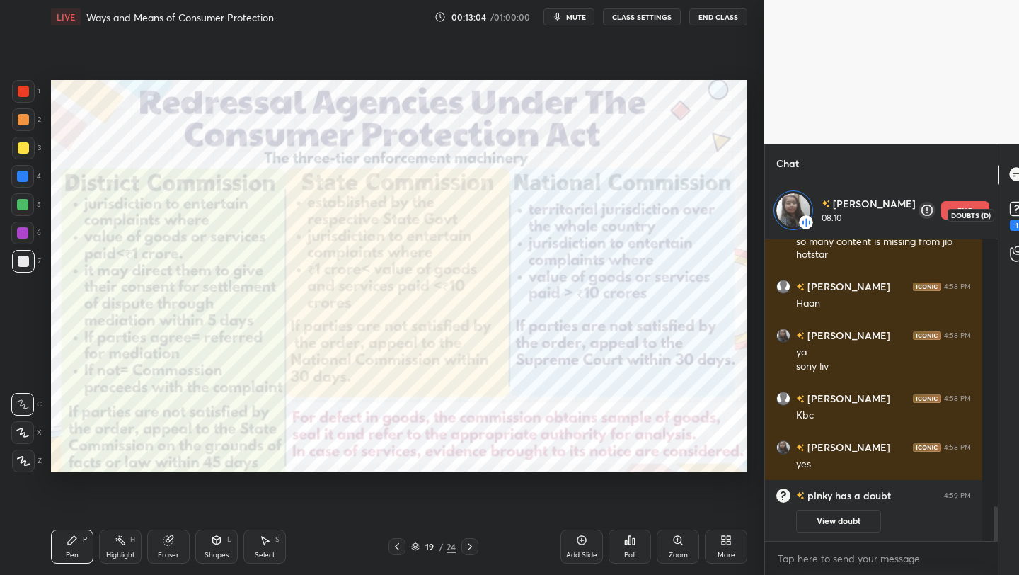
click at [1007, 217] on icon at bounding box center [1017, 208] width 21 height 21
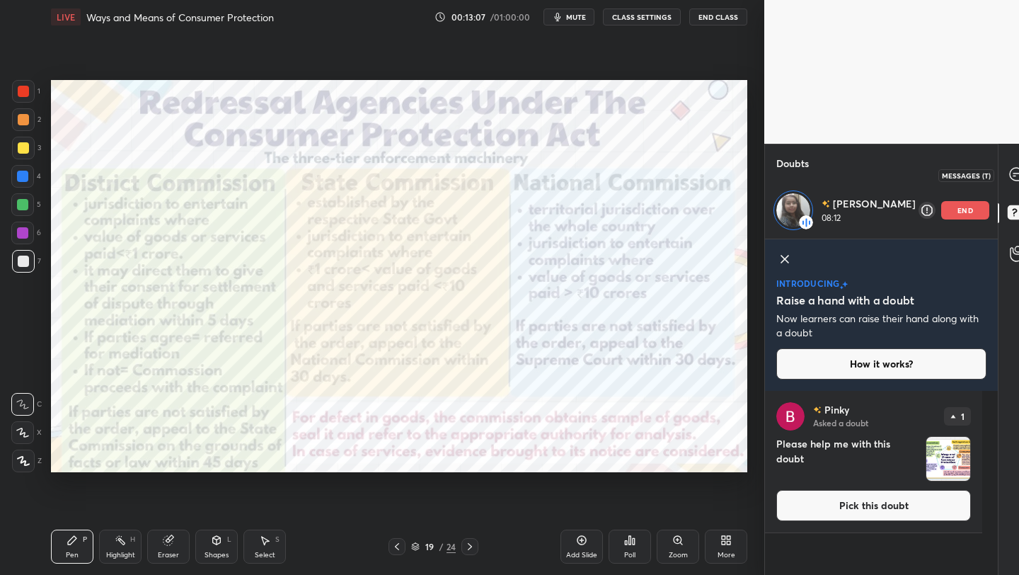
click at [1003, 184] on div at bounding box center [1017, 174] width 28 height 25
type textarea "x"
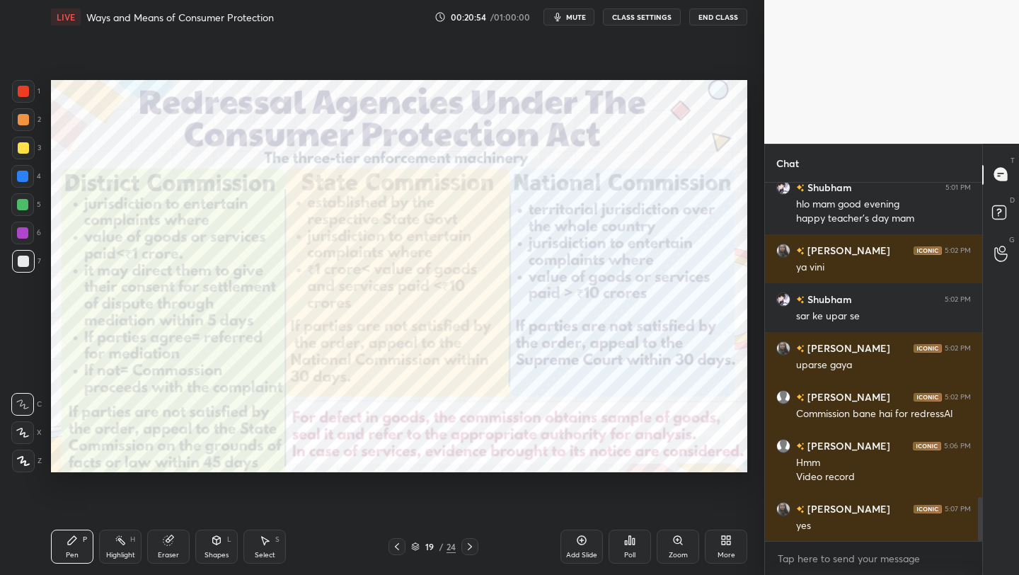
scroll to position [2587, 0]
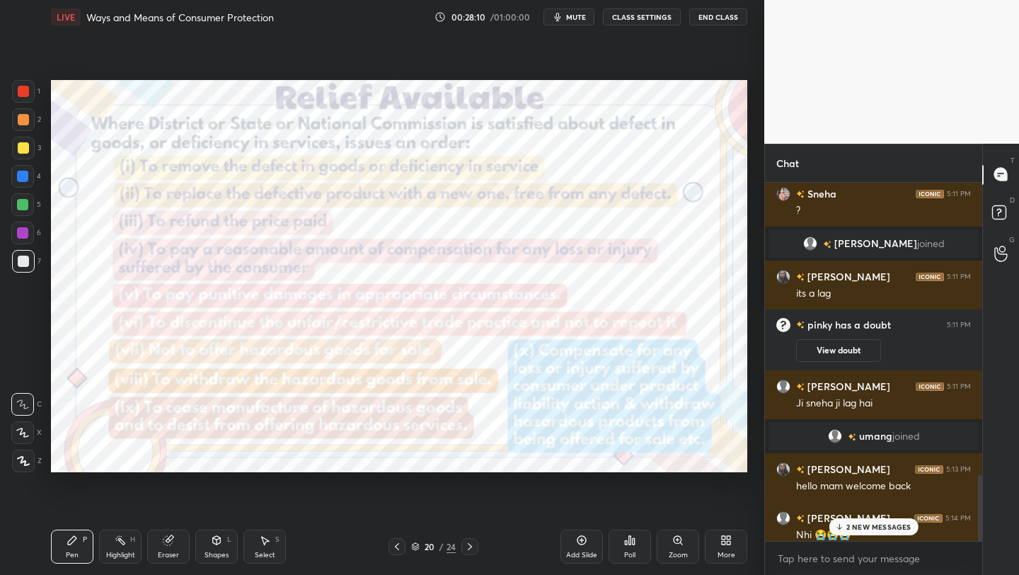
scroll to position [1759, 0]
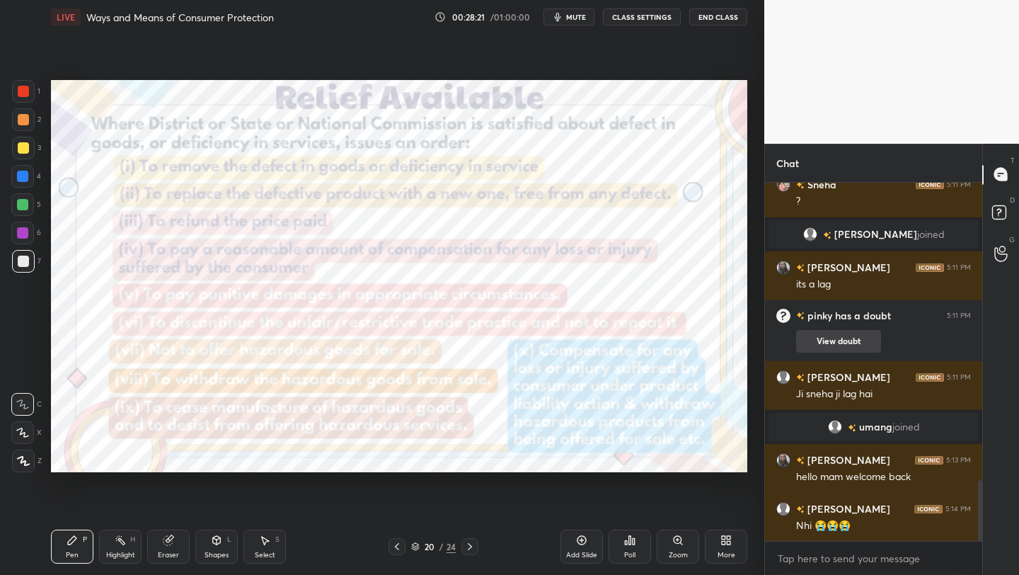
click at [849, 338] on button "View doubt" at bounding box center [838, 341] width 85 height 23
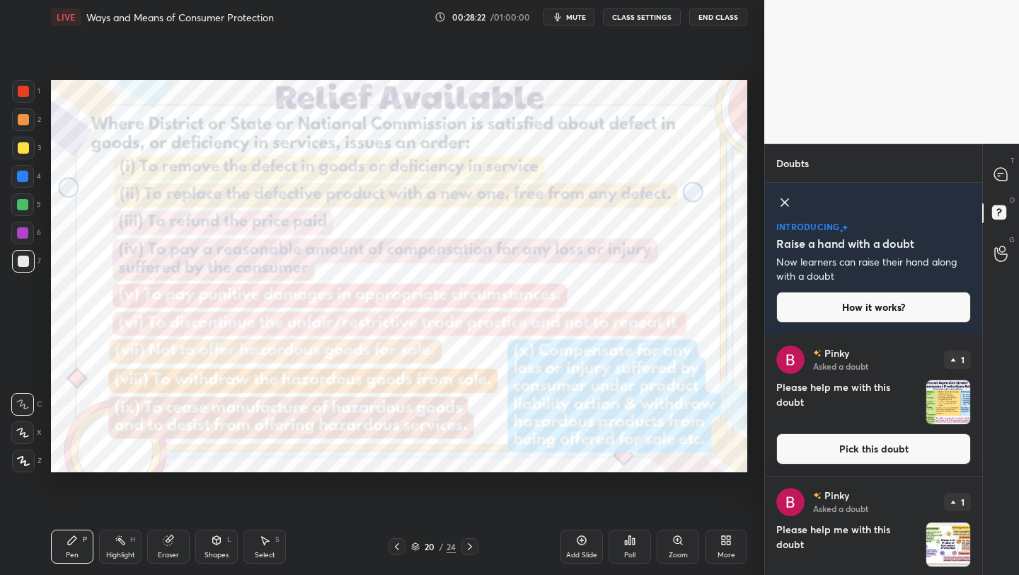
scroll to position [44, 0]
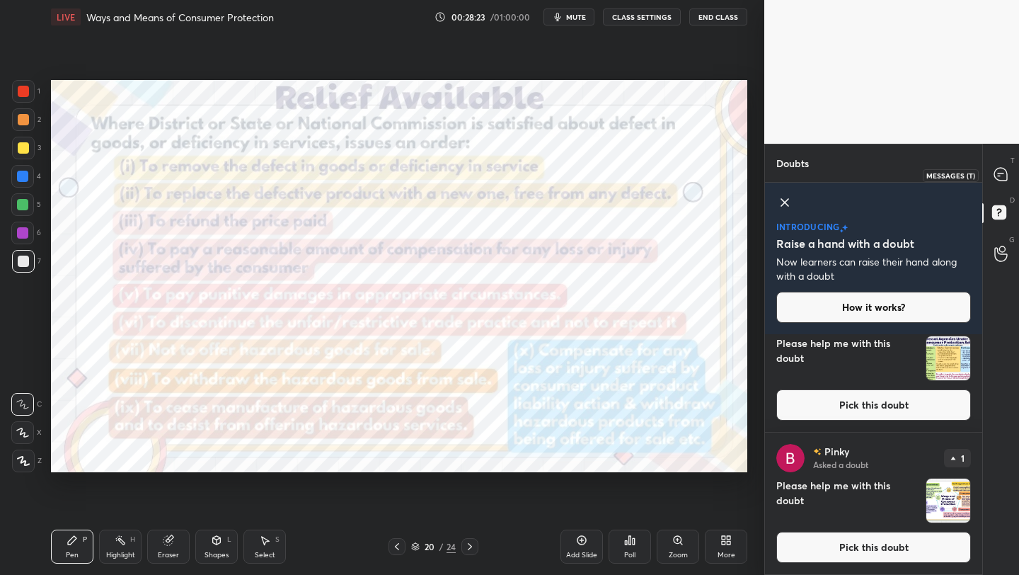
click at [1011, 172] on div at bounding box center [1002, 174] width 28 height 25
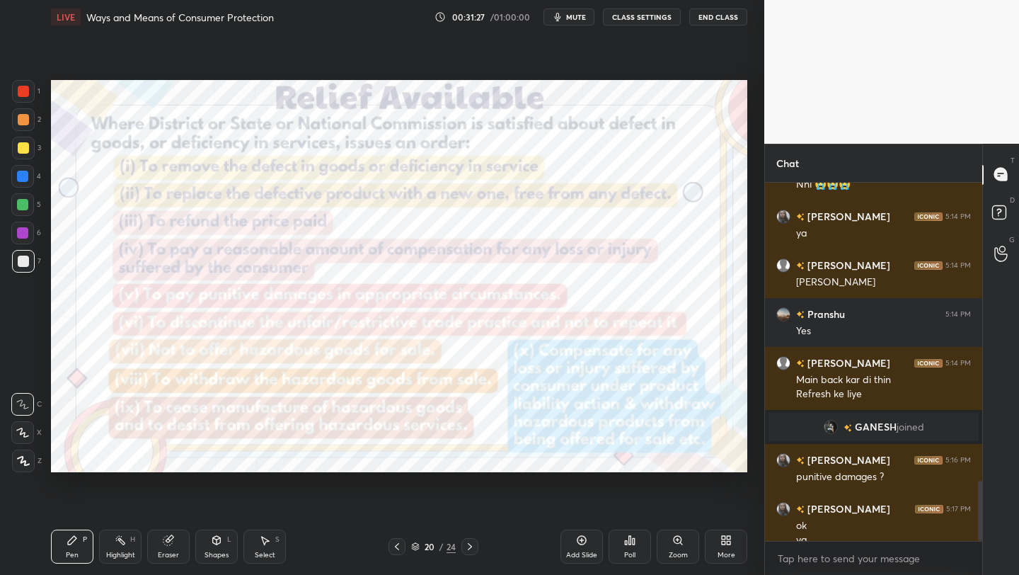
scroll to position [1779, 0]
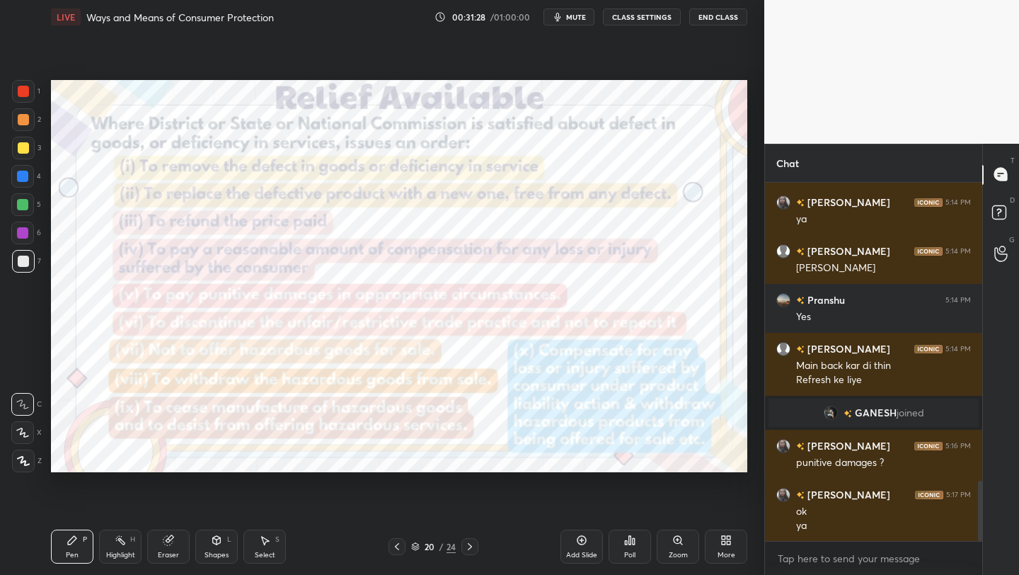
click at [824, 419] on div "grid" at bounding box center [834, 413] width 20 height 14
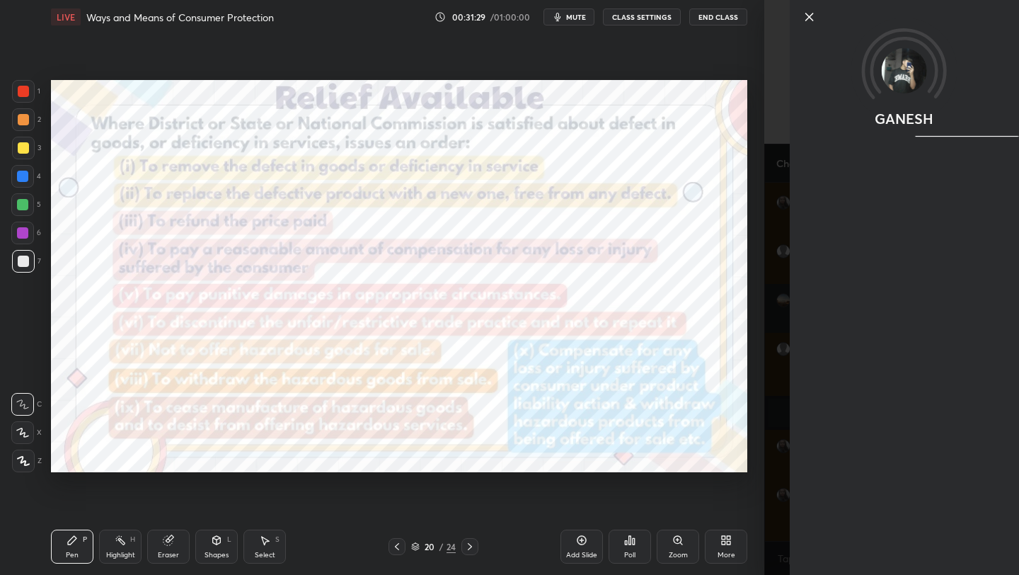
click at [905, 80] on img at bounding box center [904, 70] width 45 height 45
click at [899, 81] on img at bounding box center [904, 70] width 45 height 45
click at [816, 18] on icon at bounding box center [809, 16] width 17 height 17
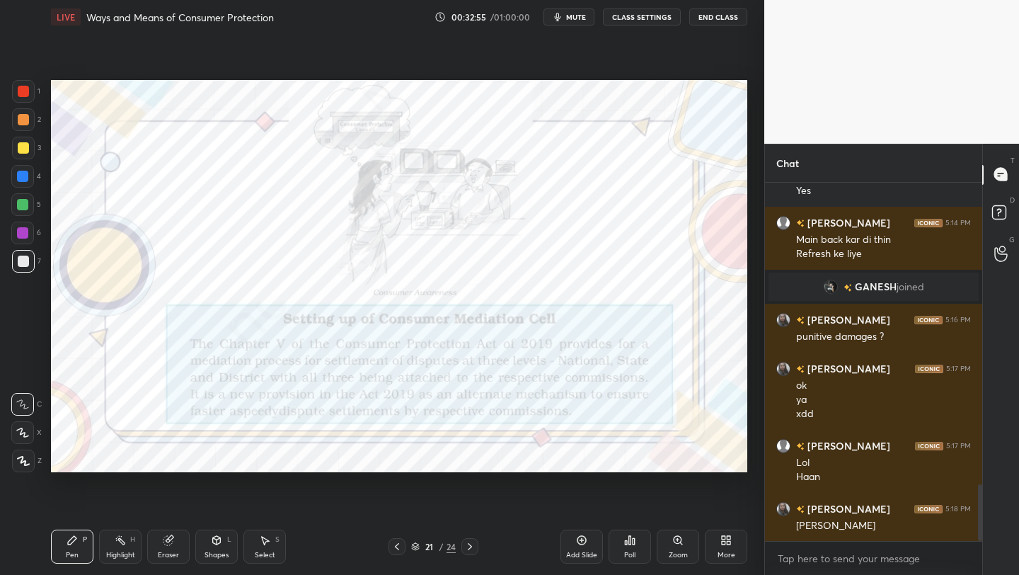
scroll to position [1954, 0]
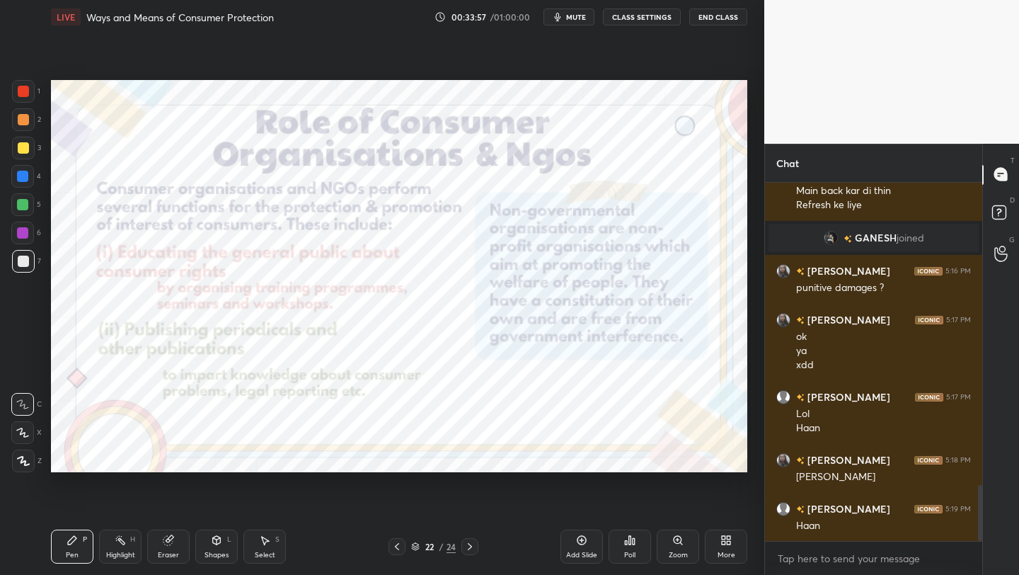
click at [413, 550] on icon at bounding box center [415, 546] width 8 height 8
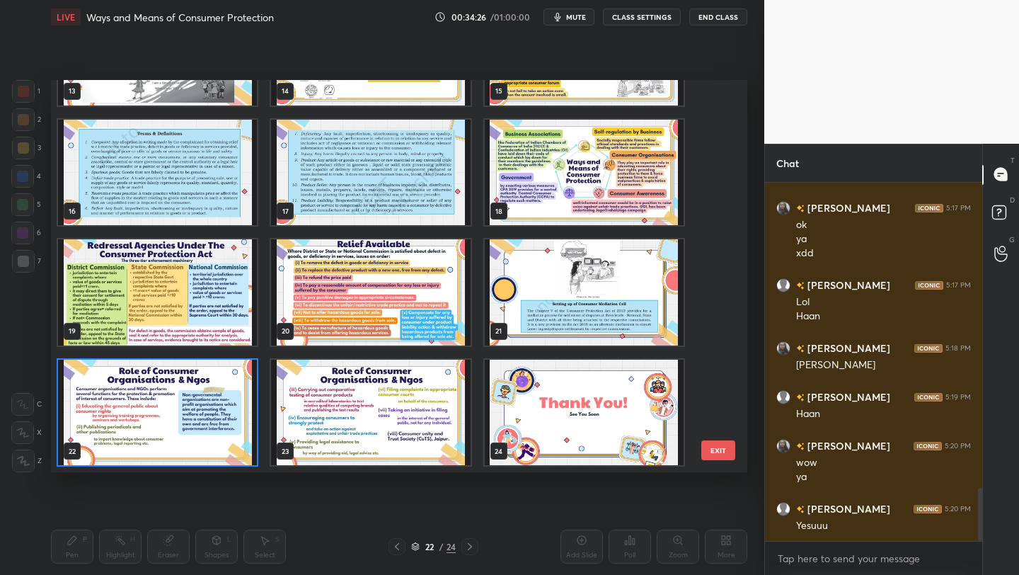
scroll to position [5, 5]
click at [206, 387] on img "grid" at bounding box center [157, 413] width 199 height 106
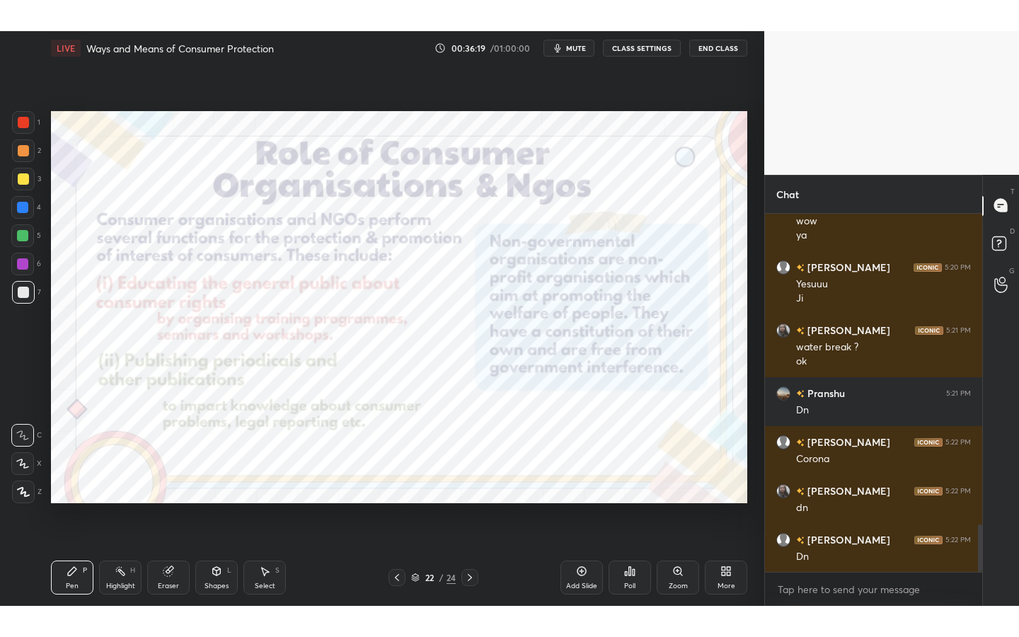
scroll to position [2387, 0]
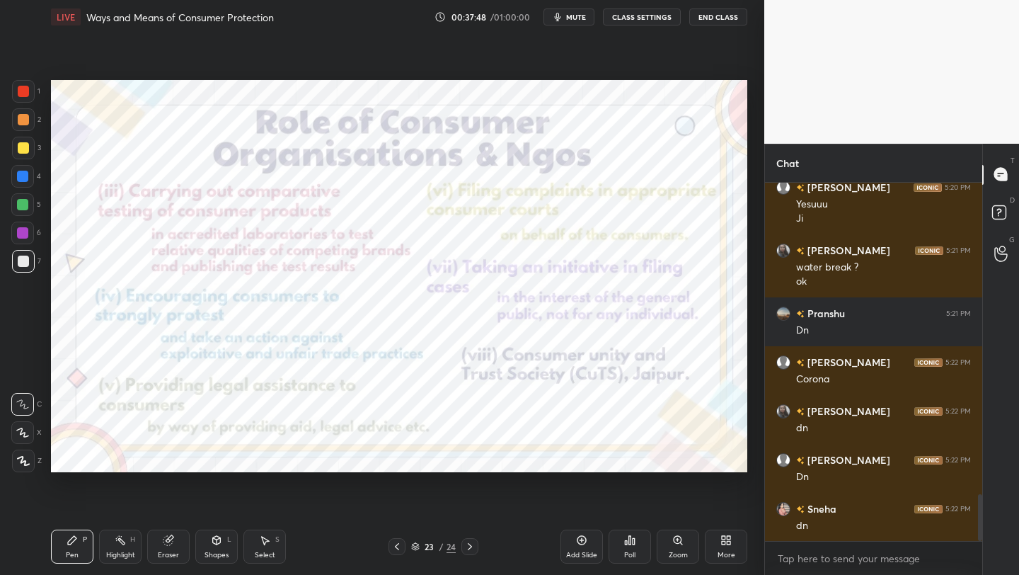
click at [736, 556] on div "More" at bounding box center [726, 547] width 42 height 34
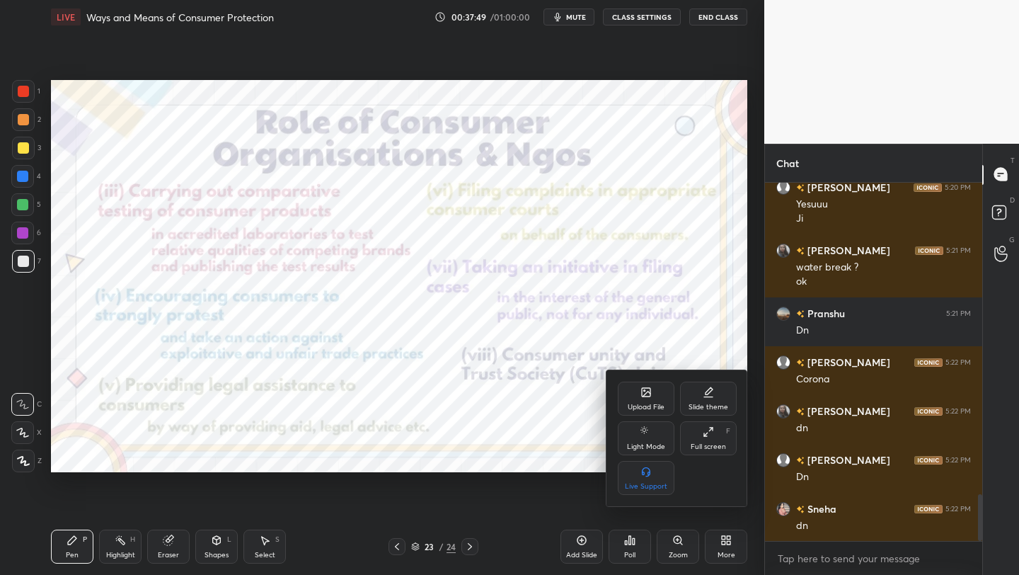
click at [724, 433] on div "Full screen F" at bounding box center [708, 438] width 57 height 34
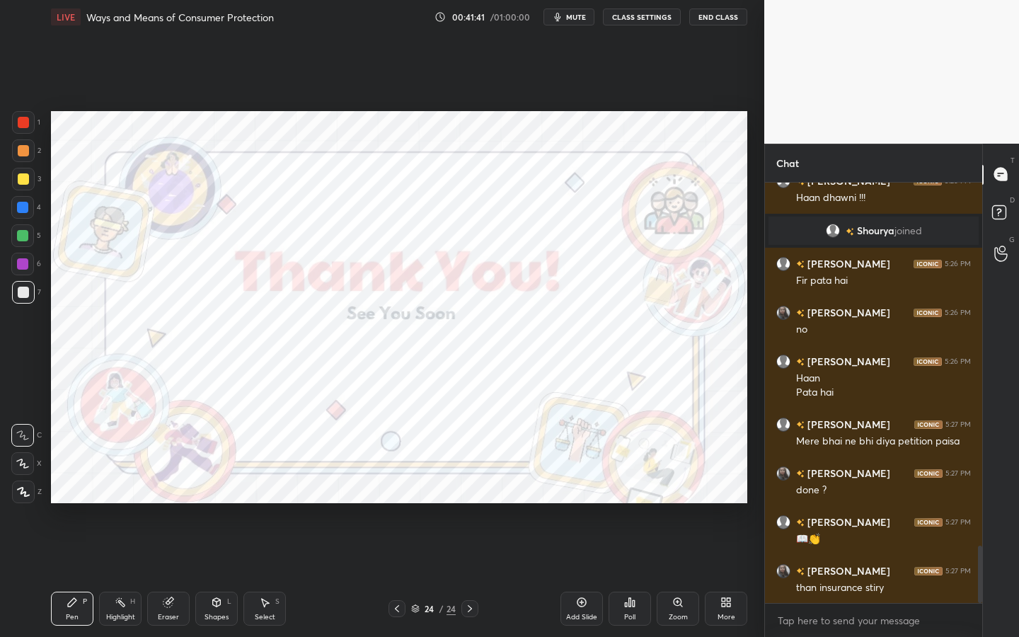
scroll to position [2684, 0]
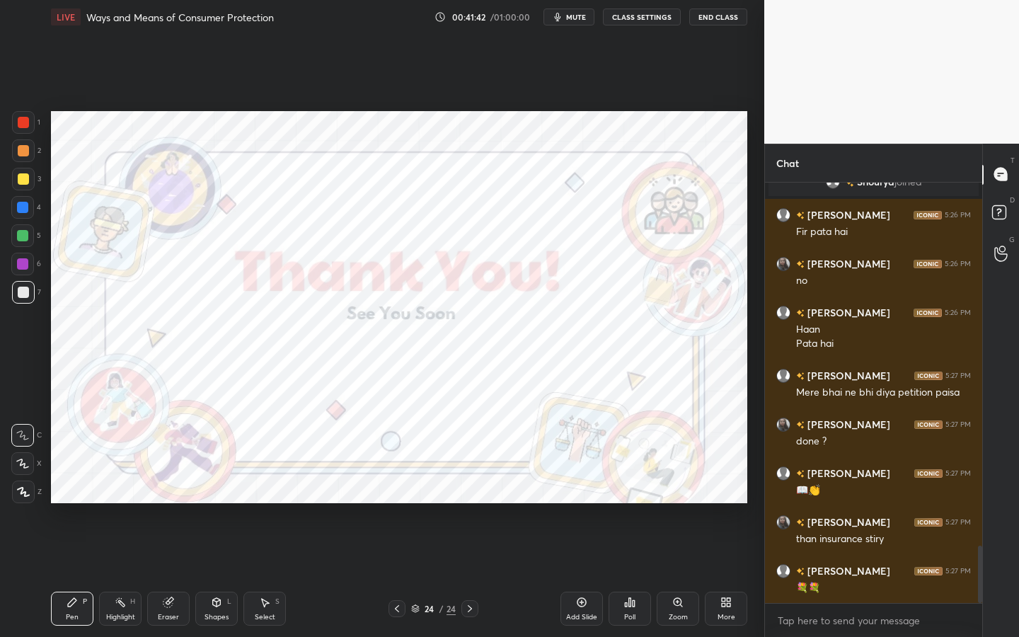
click at [421, 574] on div "24 / 24" at bounding box center [433, 608] width 45 height 13
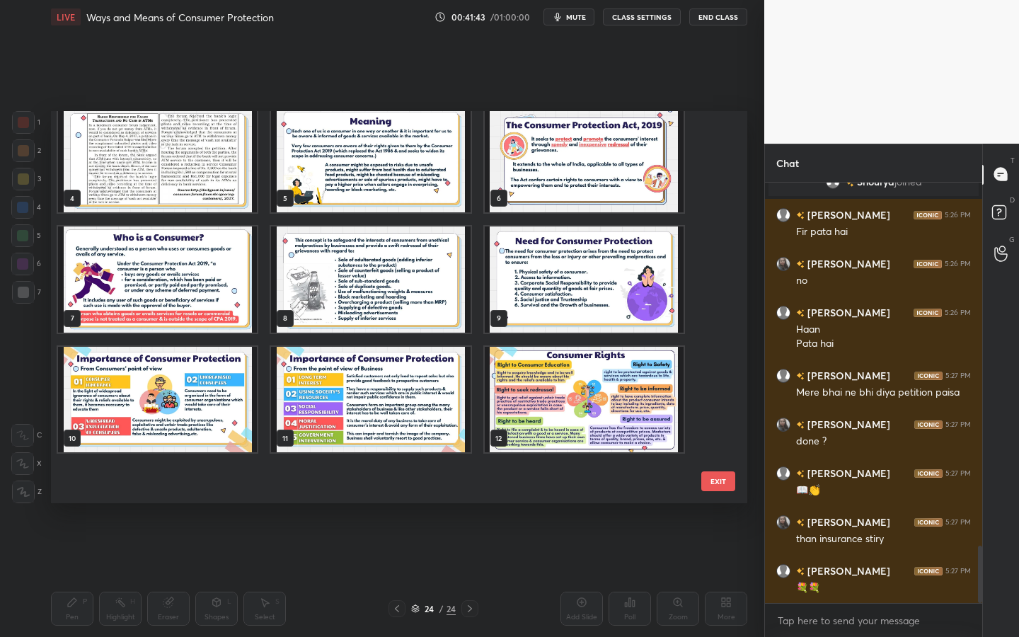
scroll to position [0, 0]
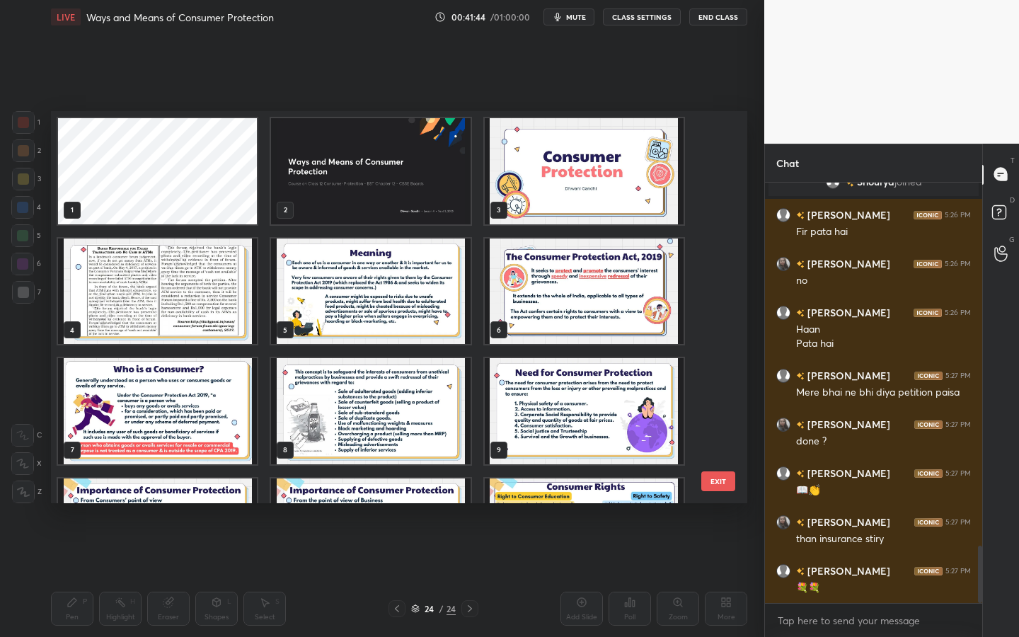
click at [384, 173] on img "grid" at bounding box center [370, 171] width 199 height 106
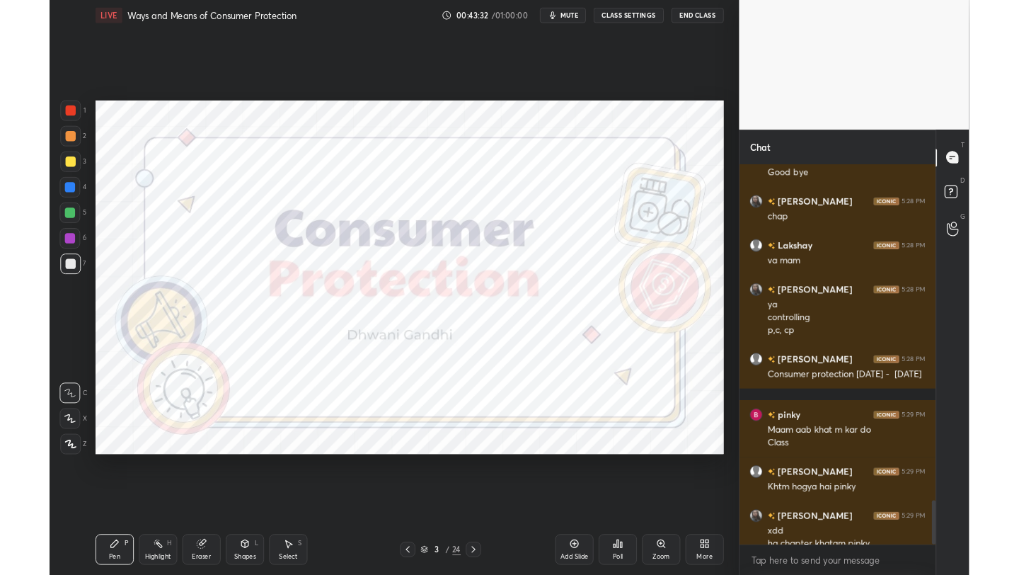
scroll to position [3193, 0]
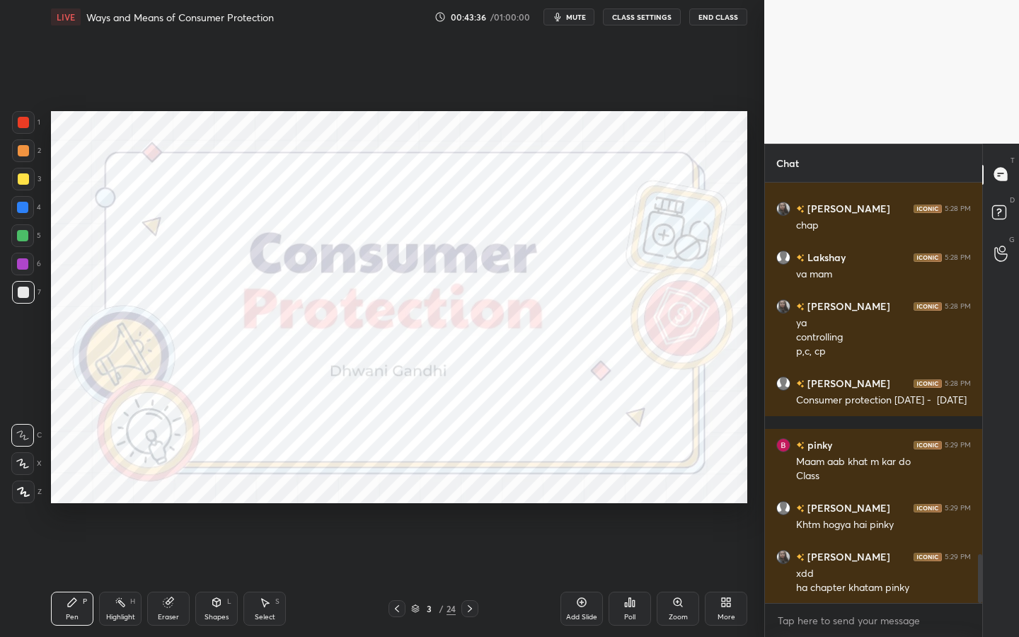
click at [721, 574] on icon at bounding box center [726, 602] width 11 height 11
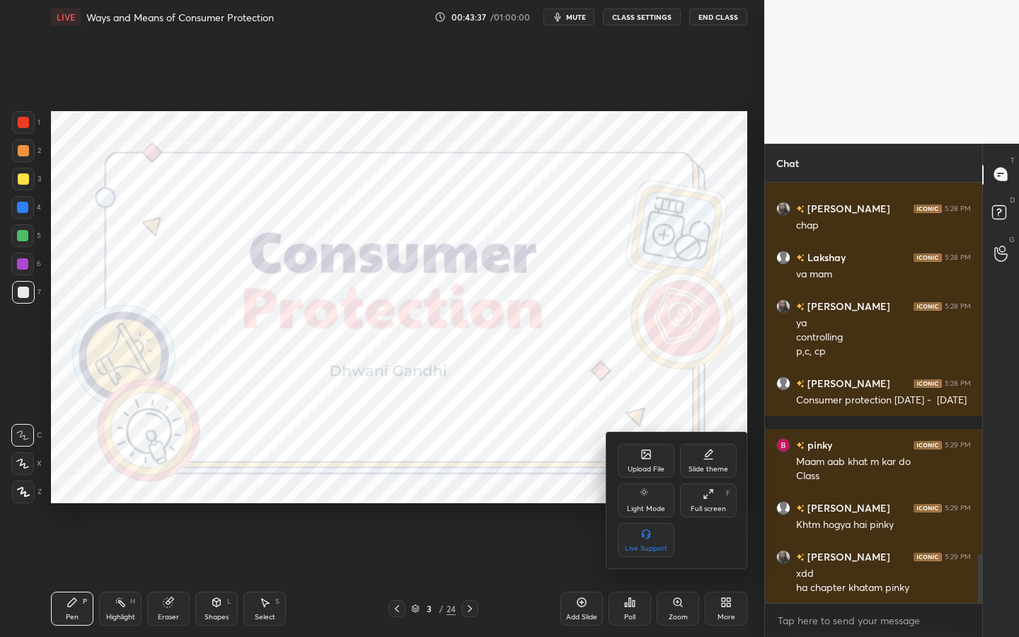
click at [699, 500] on div "Full screen F" at bounding box center [708, 500] width 57 height 34
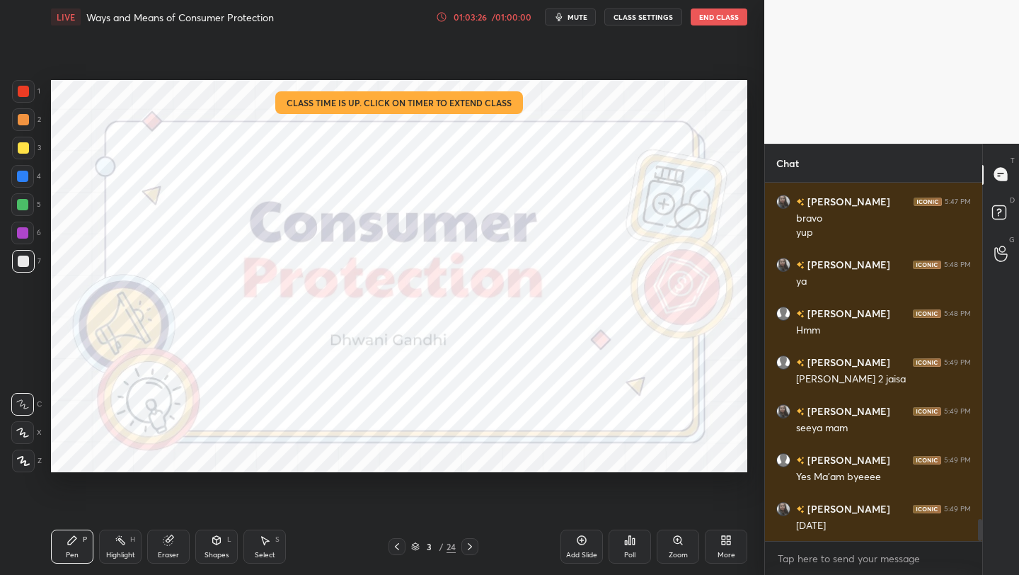
scroll to position [5465, 0]
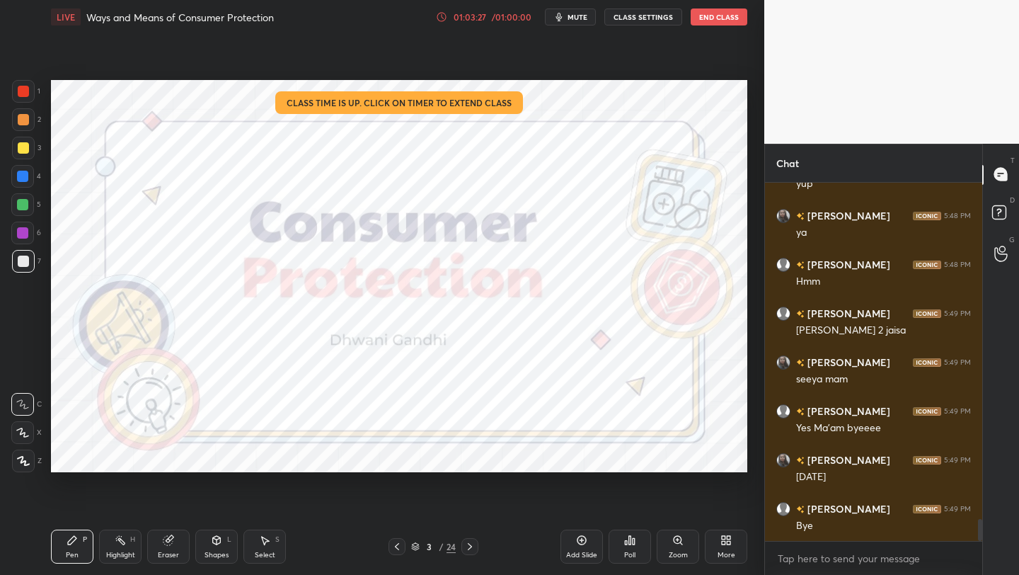
click at [718, 17] on button "End Class" at bounding box center [719, 16] width 57 height 17
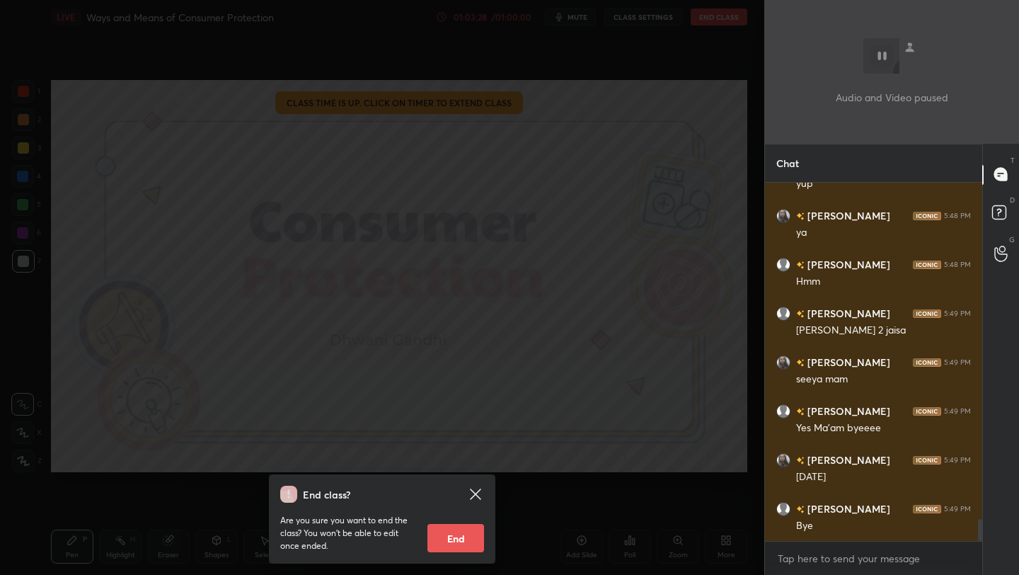
click at [457, 542] on button "End" at bounding box center [456, 538] width 57 height 28
type textarea "x"
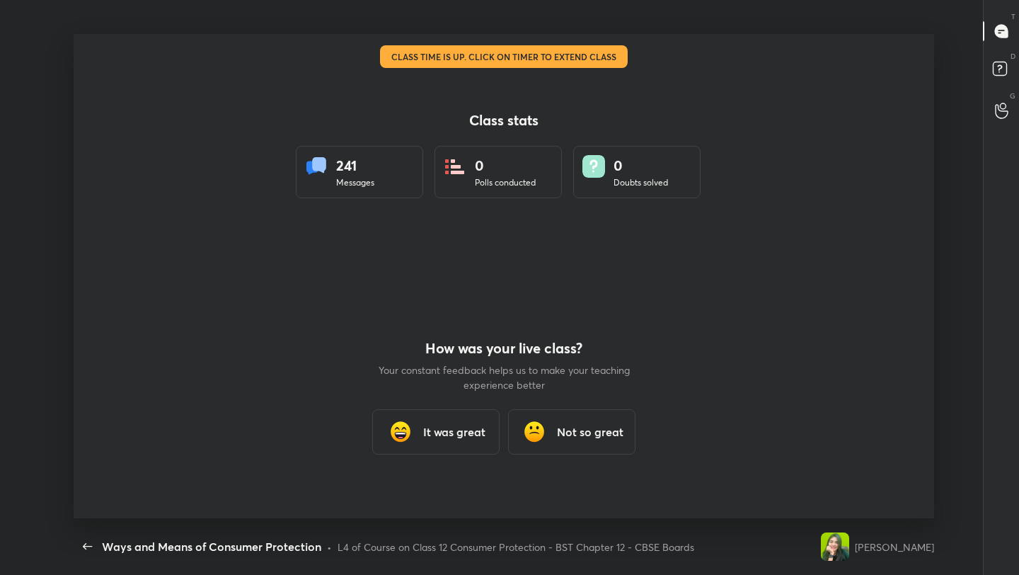
scroll to position [70306, 69784]
